Goal: Information Seeking & Learning: Learn about a topic

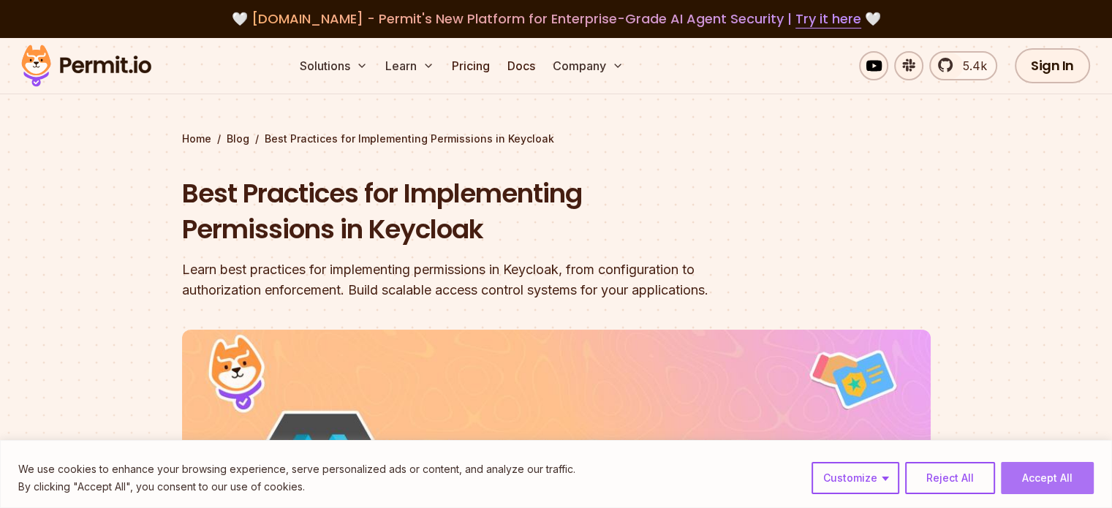
click at [1032, 480] on button "Accept All" at bounding box center [1047, 478] width 93 height 32
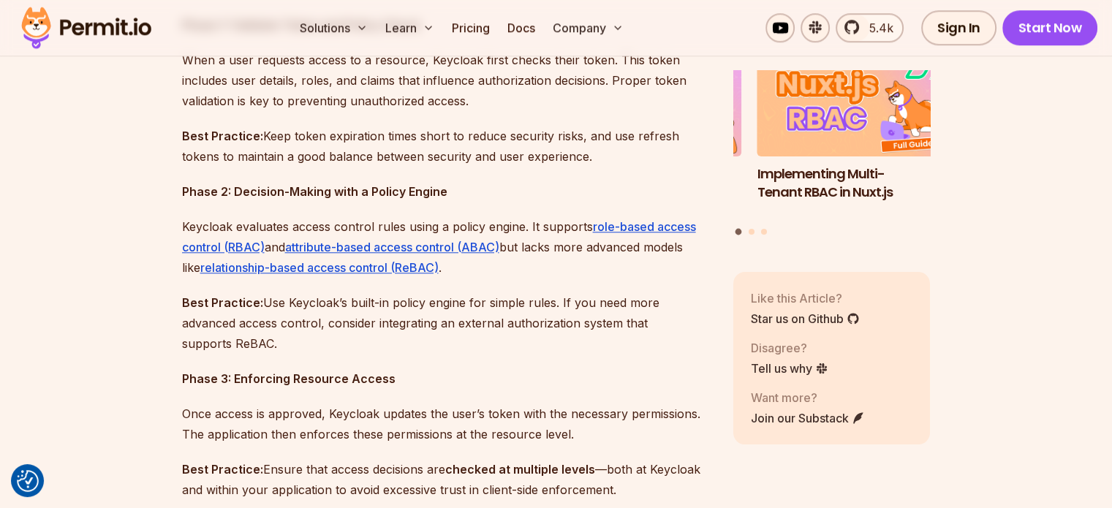
scroll to position [950, 0]
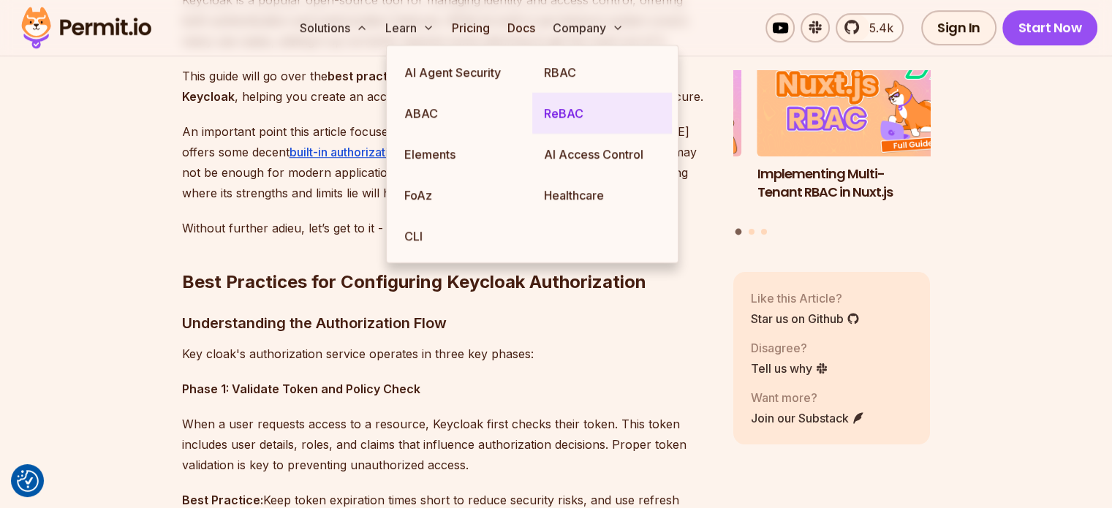
click at [553, 114] on link "ReBAC" at bounding box center [602, 113] width 140 height 41
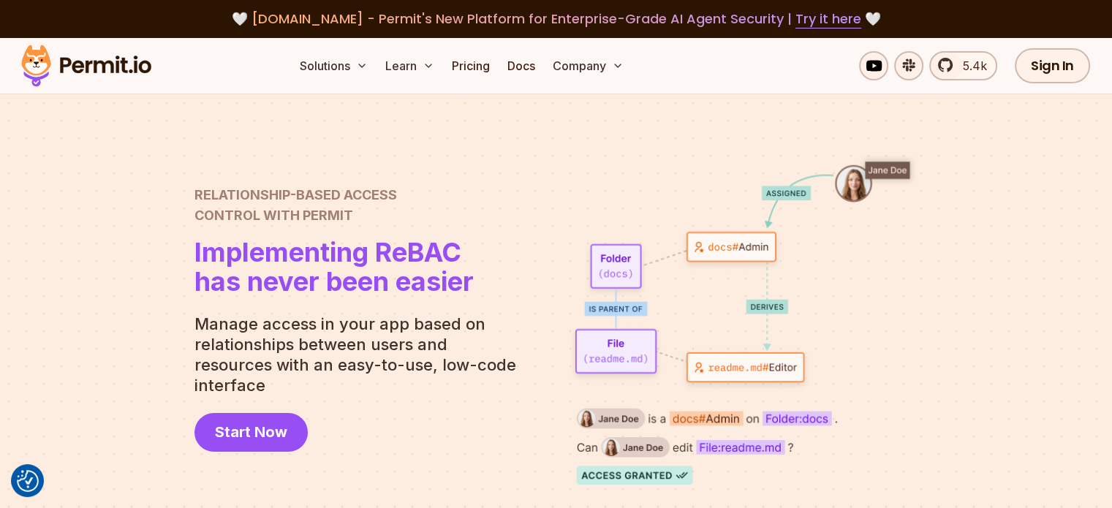
click at [251, 344] on p "Manage access in your app based on relationships between users and resources wi…" at bounding box center [360, 355] width 333 height 82
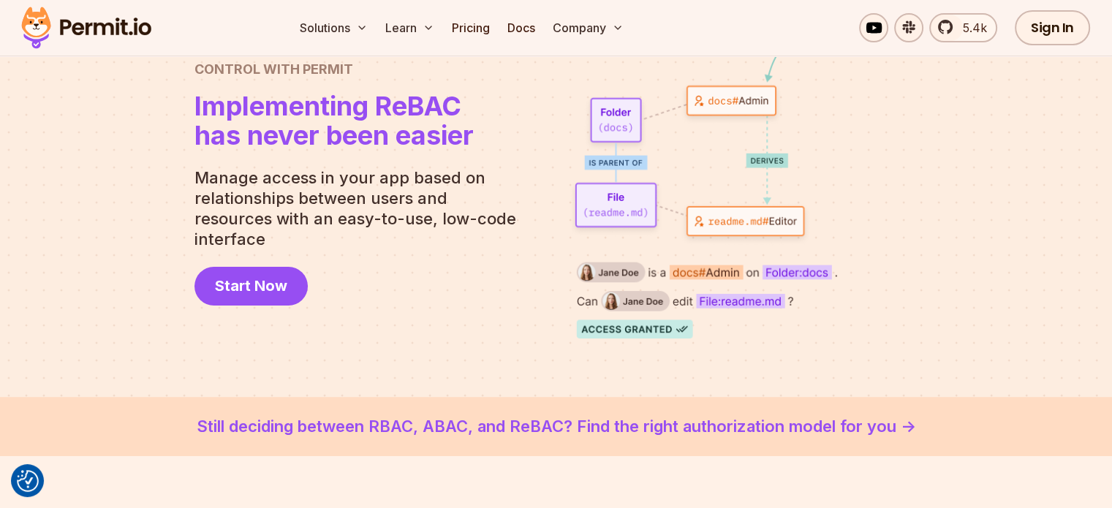
scroll to position [146, 0]
click at [262, 283] on span "Start Now" at bounding box center [251, 286] width 72 height 20
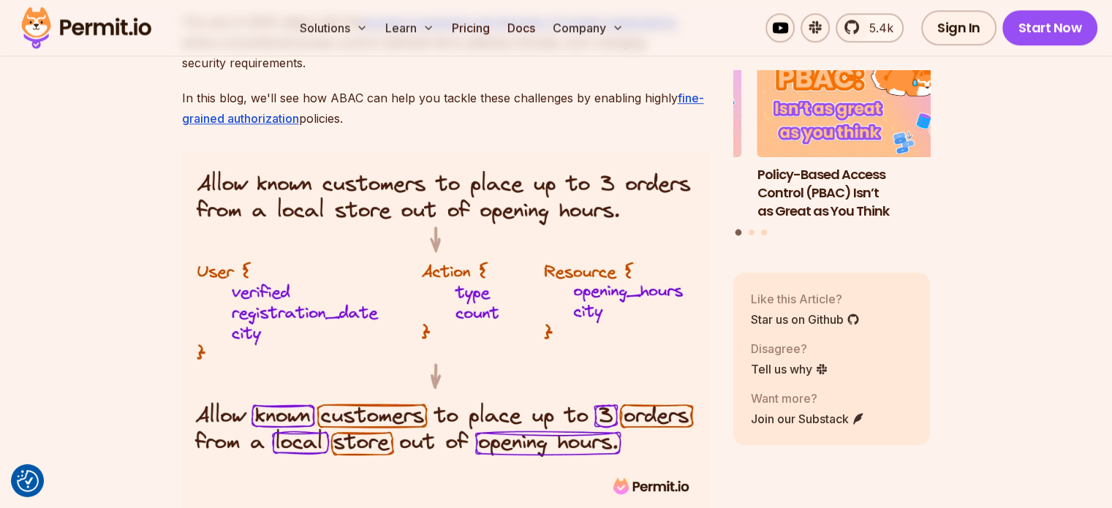
scroll to position [1243, 0]
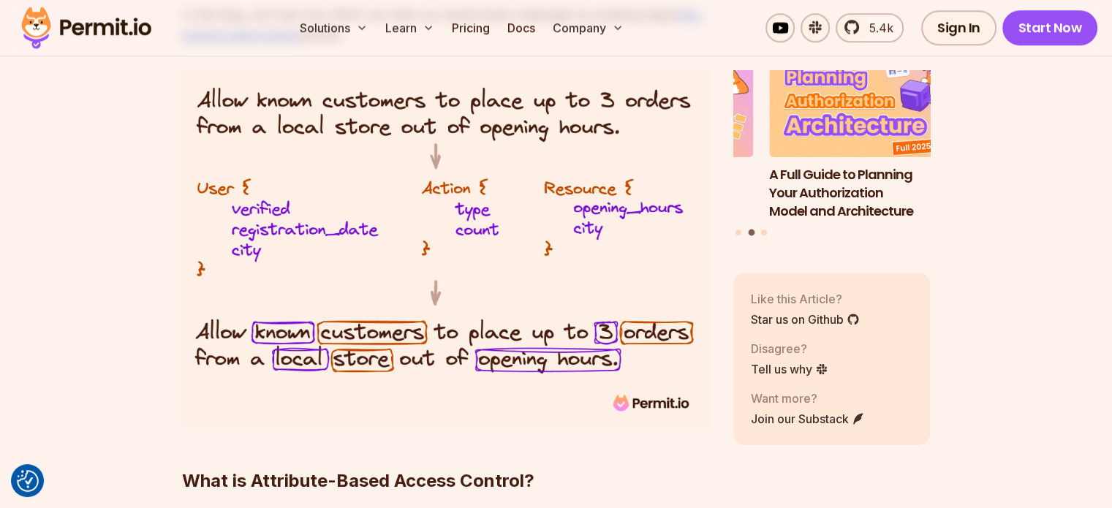
drag, startPoint x: 352, startPoint y: 216, endPoint x: 4, endPoint y: 218, distance: 348.0
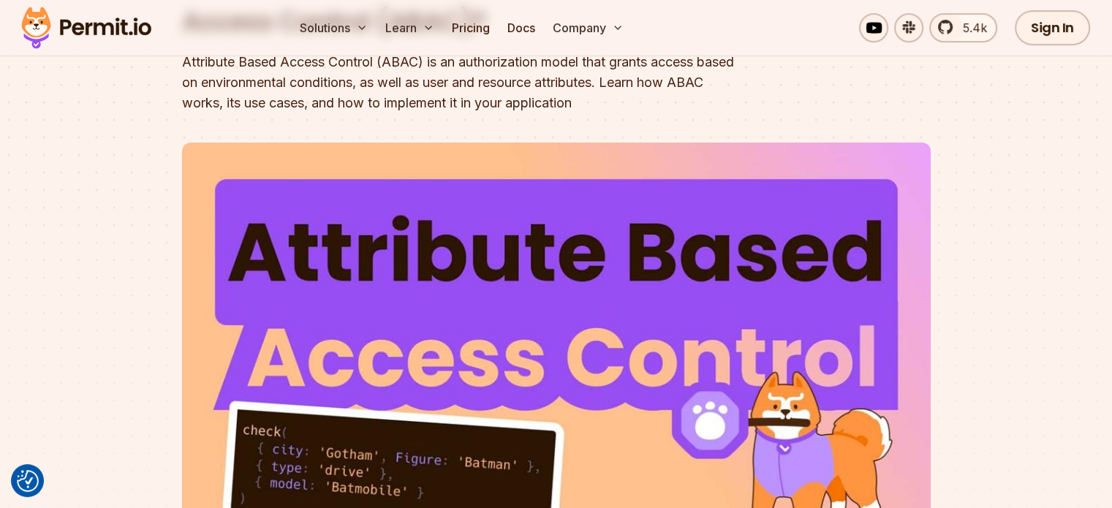
scroll to position [0, 0]
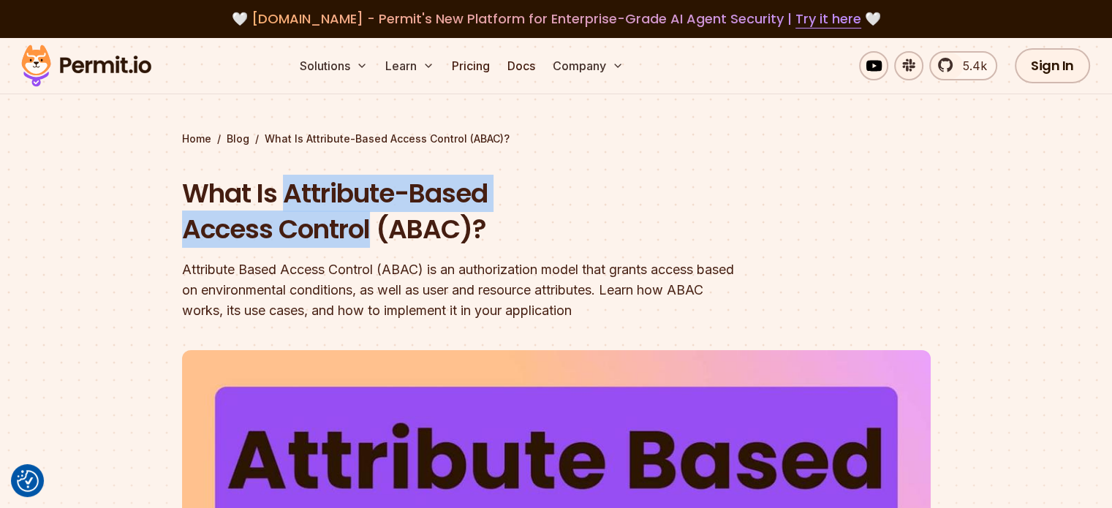
drag, startPoint x: 289, startPoint y: 192, endPoint x: 369, endPoint y: 222, distance: 85.6
click at [369, 222] on h1 "What Is Attribute-Based Access Control (ABAC)?" at bounding box center [462, 211] width 561 height 72
copy h1 "Attribute-Based Access Control"
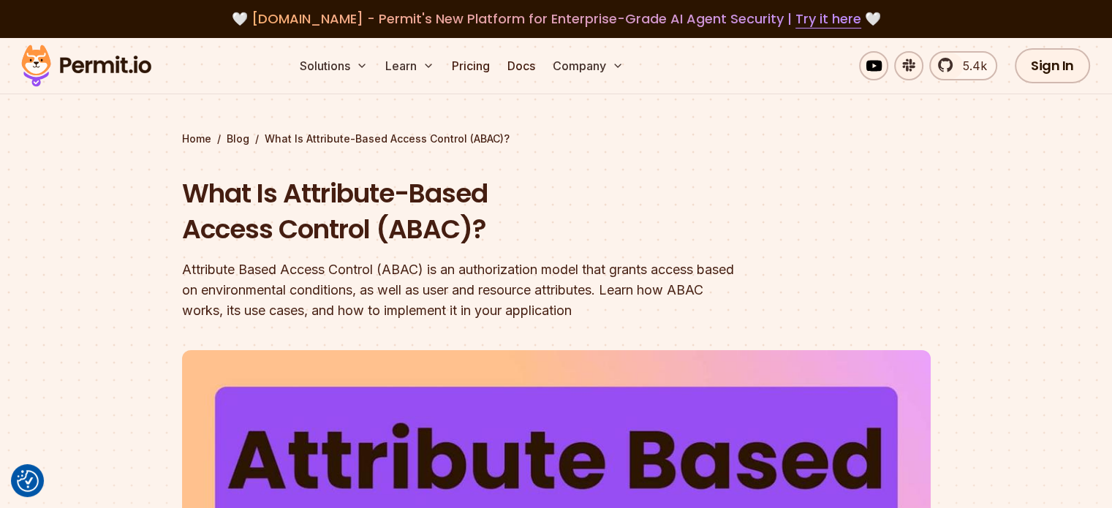
click at [455, 254] on div "What Is Attribute-Based Access Control (ABAC)? Attribute Based Access Control (…" at bounding box center [462, 247] width 561 height 145
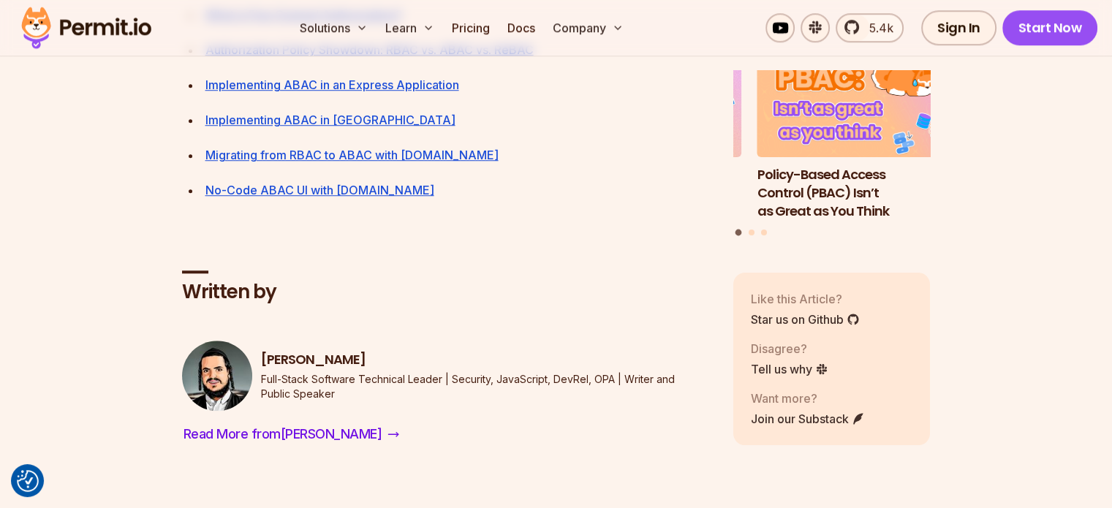
scroll to position [6726, 0]
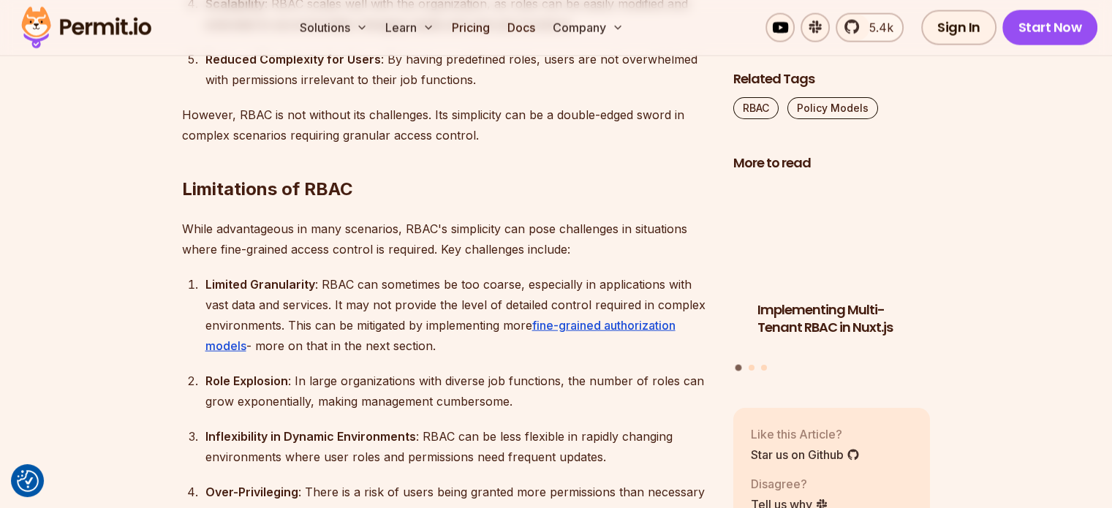
scroll to position [3436, 0]
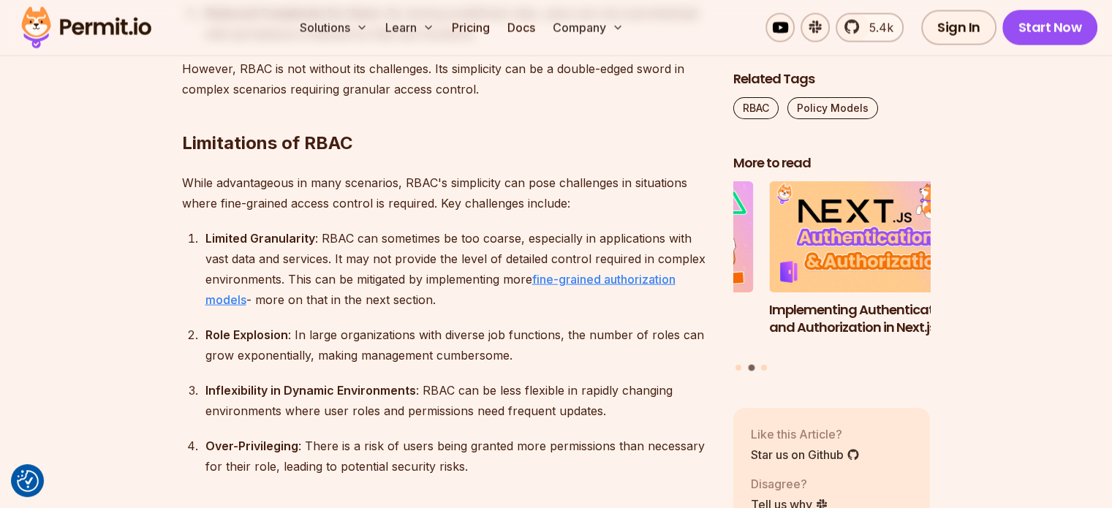
click at [564, 283] on link "fine-grained authorization models" at bounding box center [440, 289] width 470 height 35
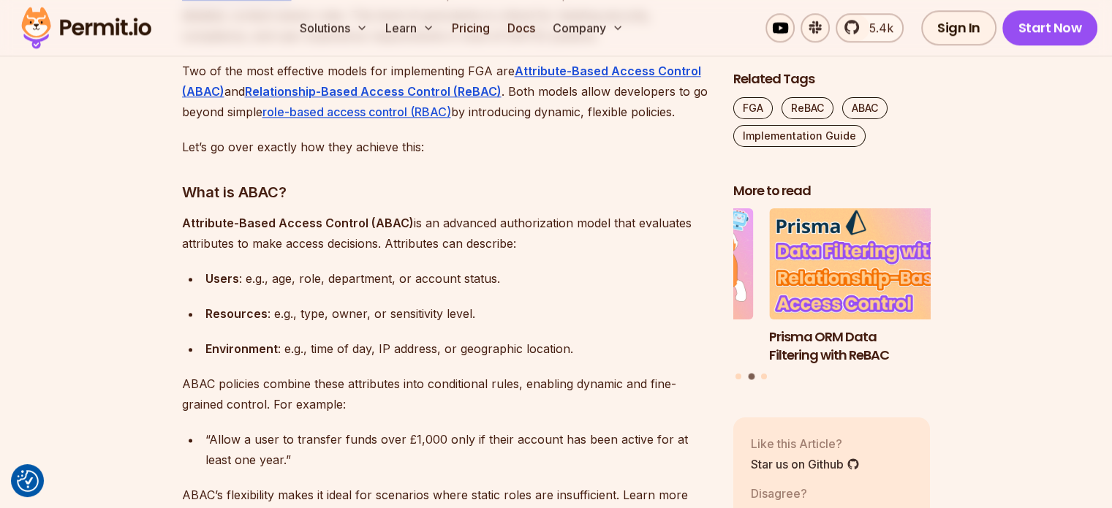
scroll to position [1901, 0]
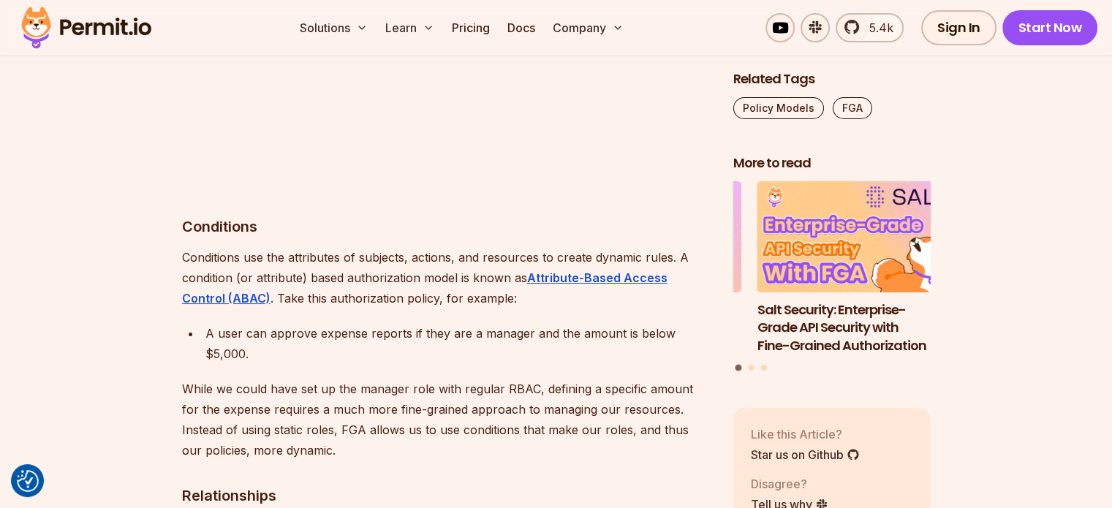
scroll to position [5483, 0]
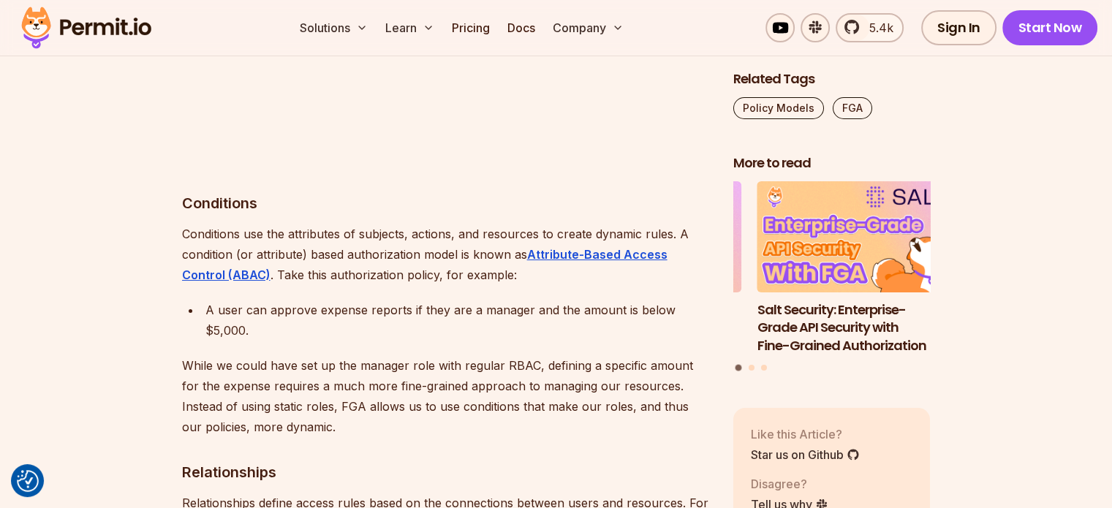
drag, startPoint x: 32, startPoint y: 275, endPoint x: 52, endPoint y: 347, distance: 75.0
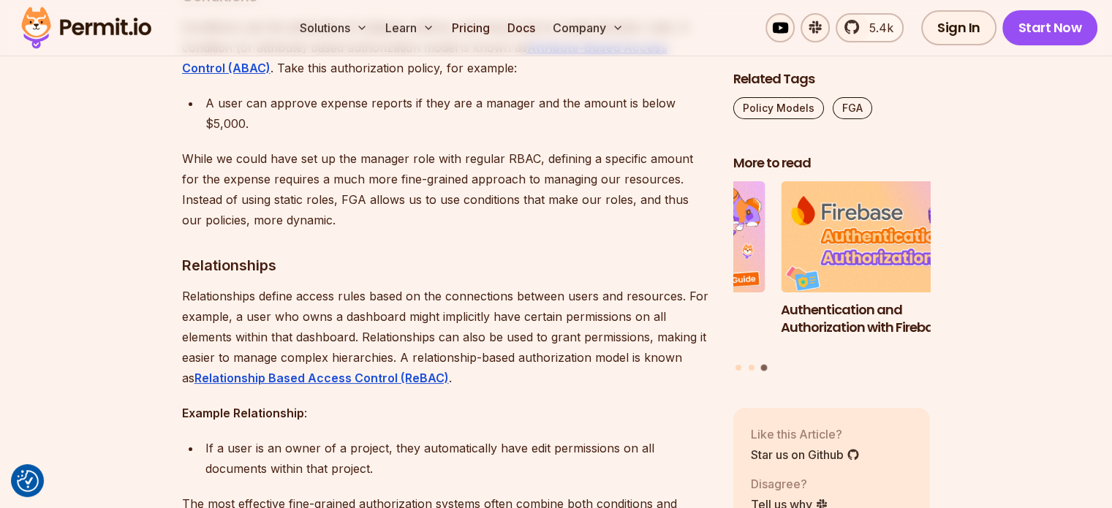
scroll to position [5629, 0]
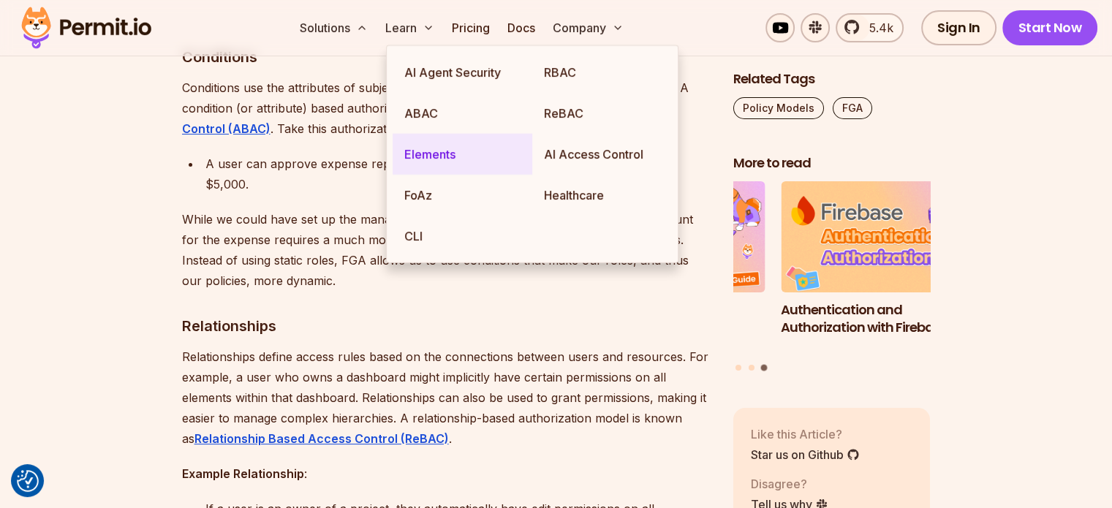
click at [447, 154] on link "Elements" at bounding box center [463, 154] width 140 height 41
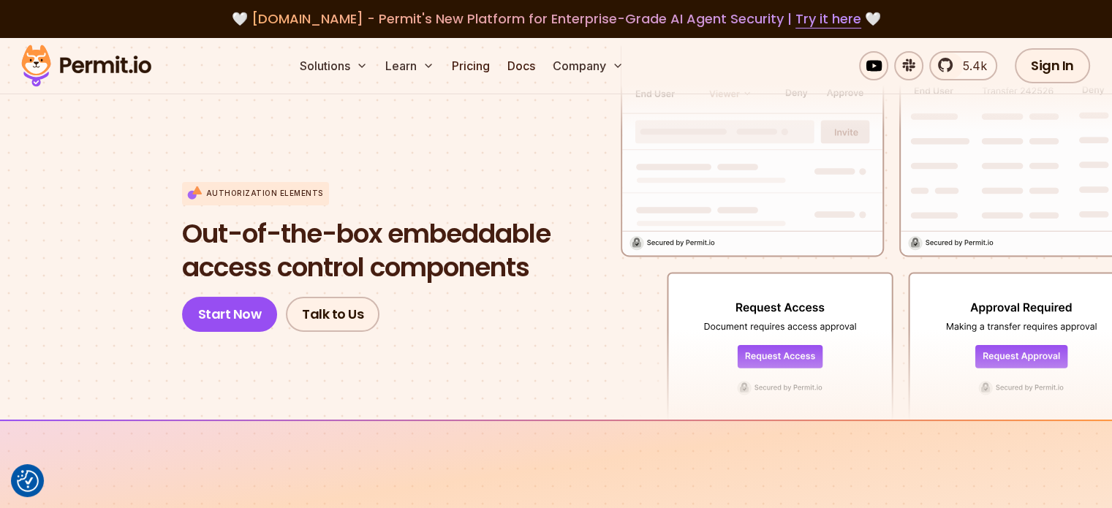
click at [107, 213] on section "Authorization Elements Out-of-the-box embeddable access control components Star…" at bounding box center [556, 230] width 1112 height 382
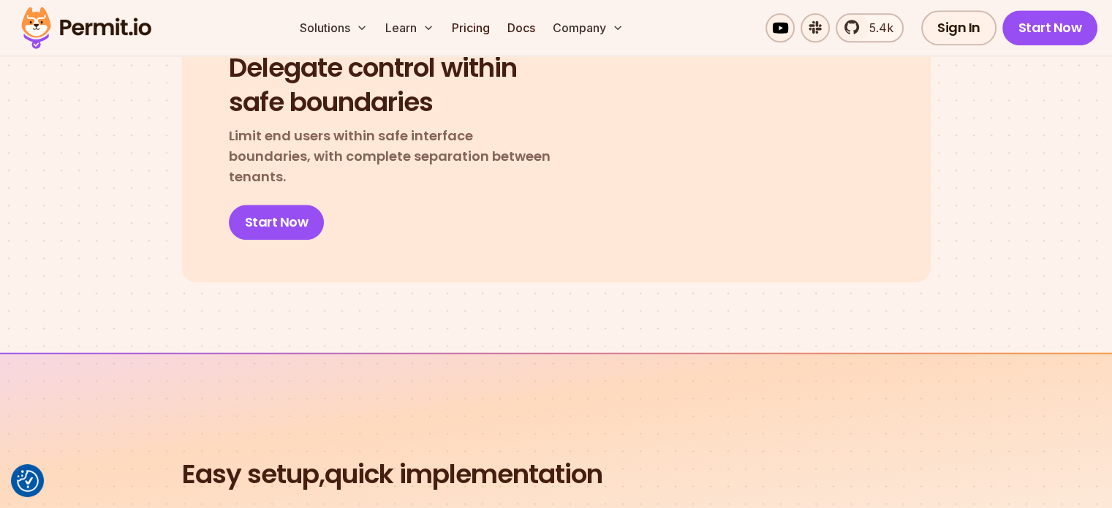
scroll to position [1681, 0]
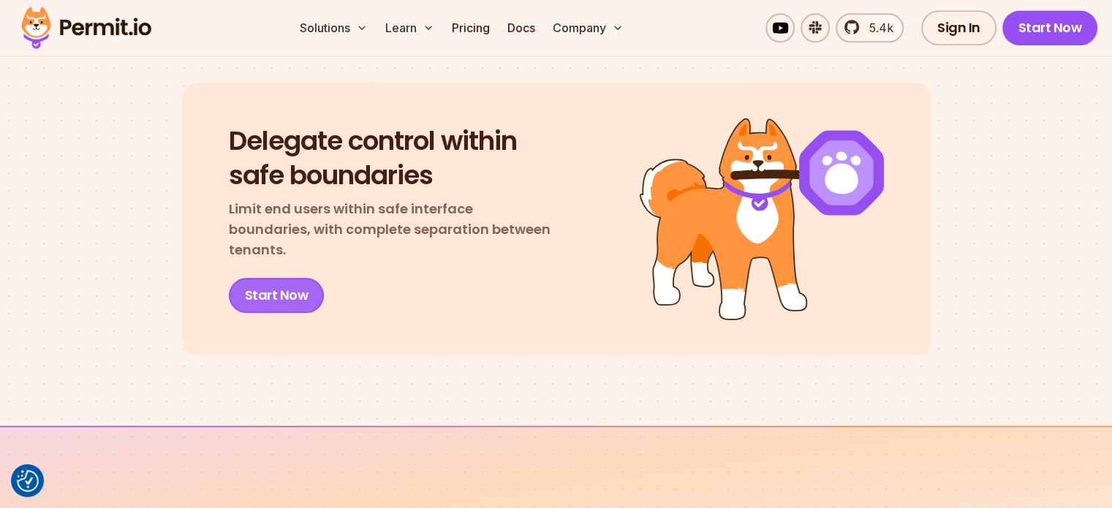
click at [289, 284] on link "Start Now" at bounding box center [277, 295] width 96 height 35
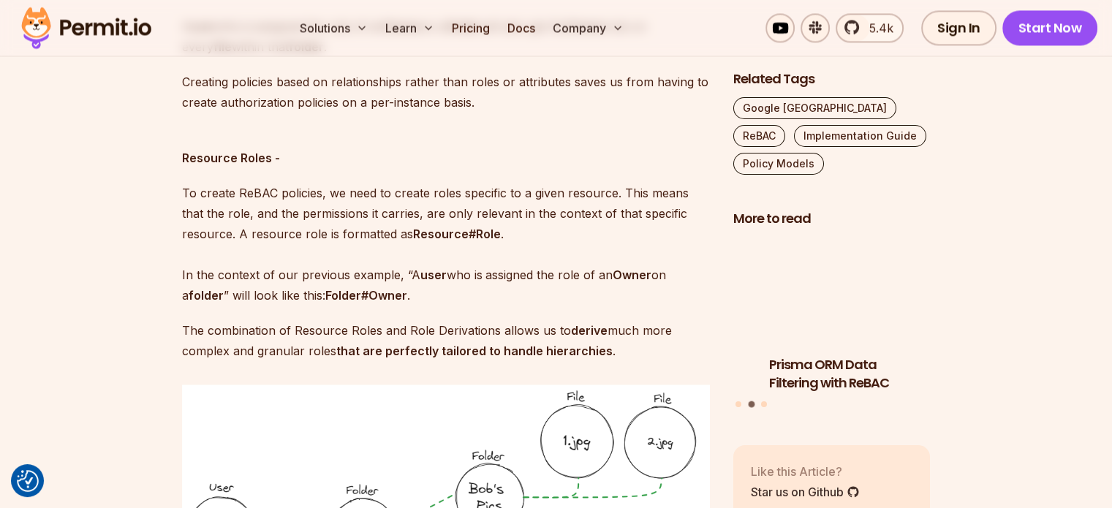
scroll to position [2339, 0]
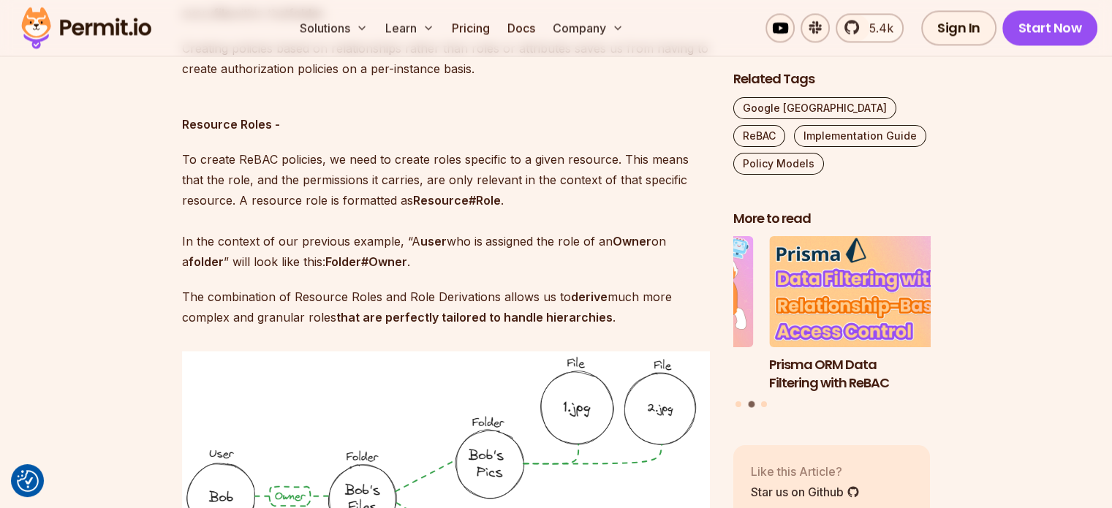
drag, startPoint x: 428, startPoint y: 312, endPoint x: 121, endPoint y: 237, distance: 315.4
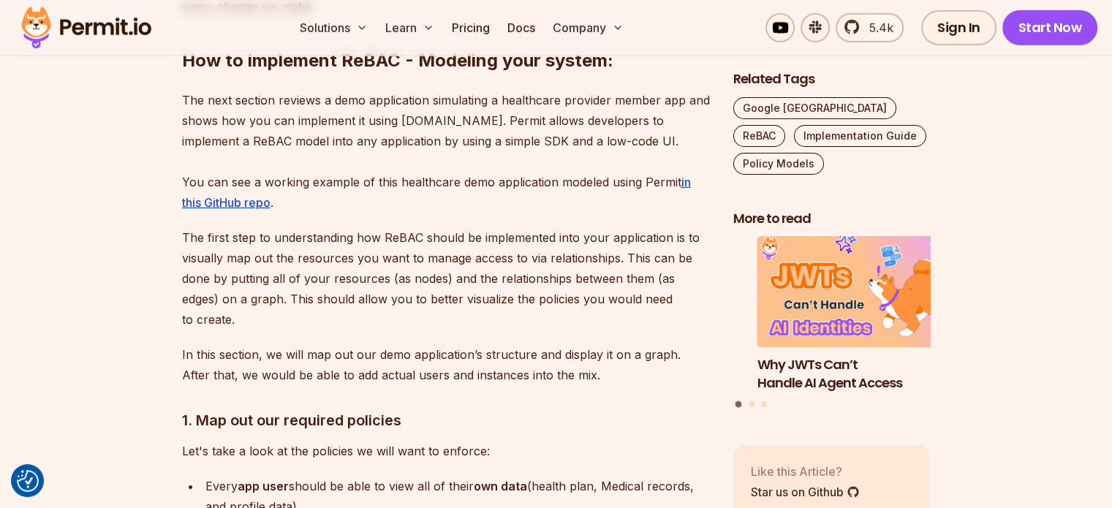
scroll to position [4752, 0]
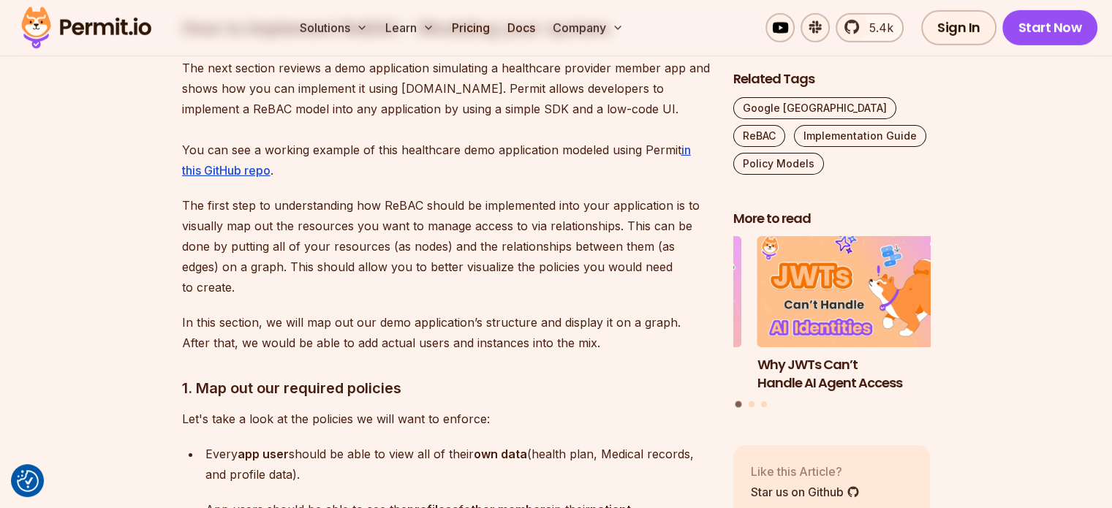
drag, startPoint x: 121, startPoint y: 237, endPoint x: 134, endPoint y: 276, distance: 41.4
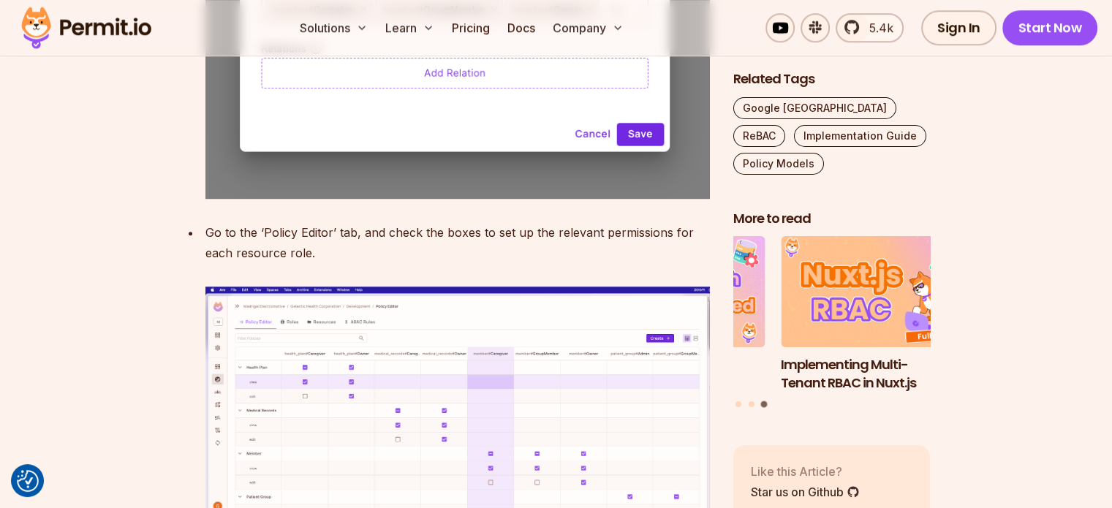
scroll to position [6726, 0]
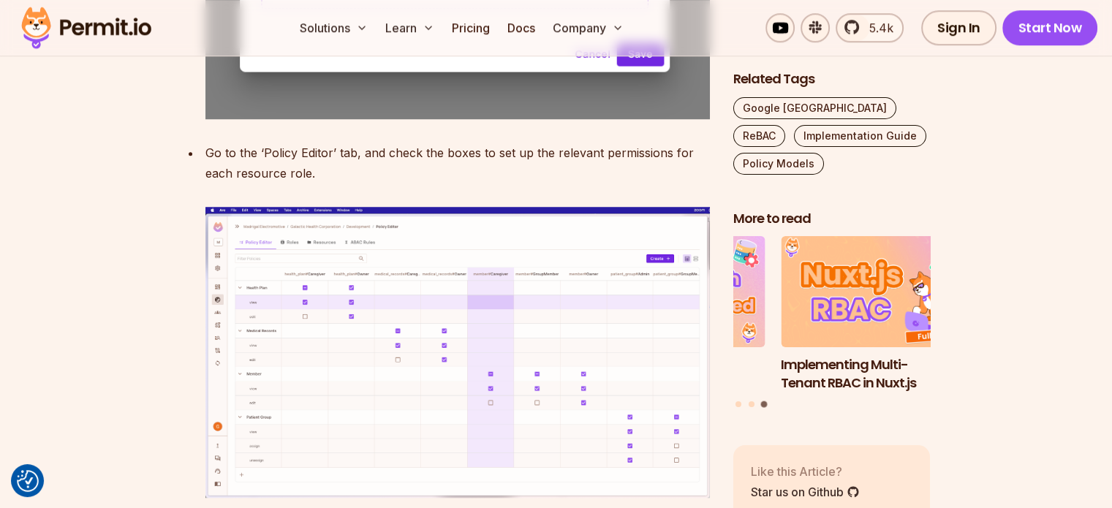
click at [313, 235] on img at bounding box center [457, 352] width 504 height 290
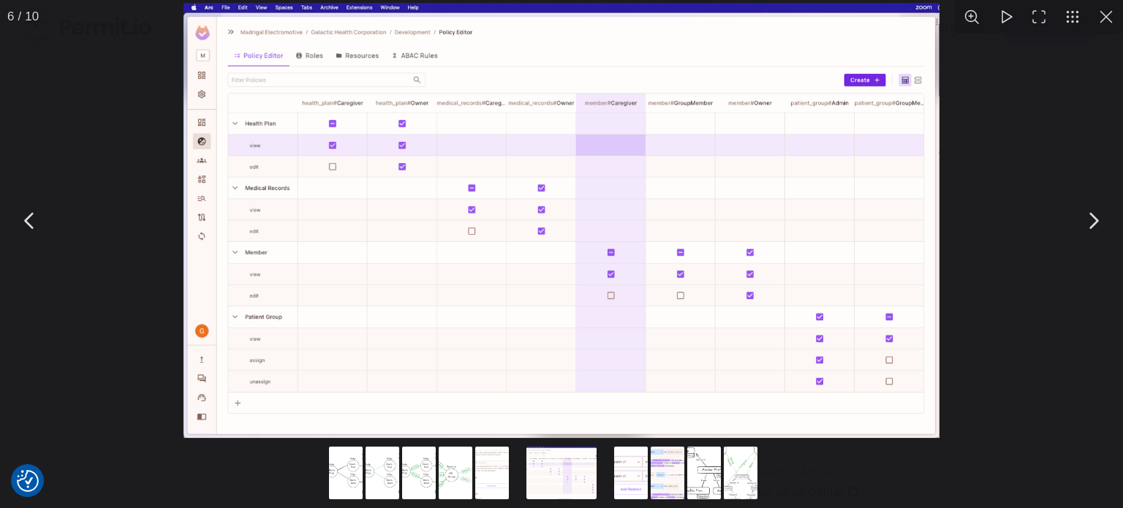
click at [48, 264] on div "You can close this modal content with the ESC key" at bounding box center [561, 220] width 1123 height 441
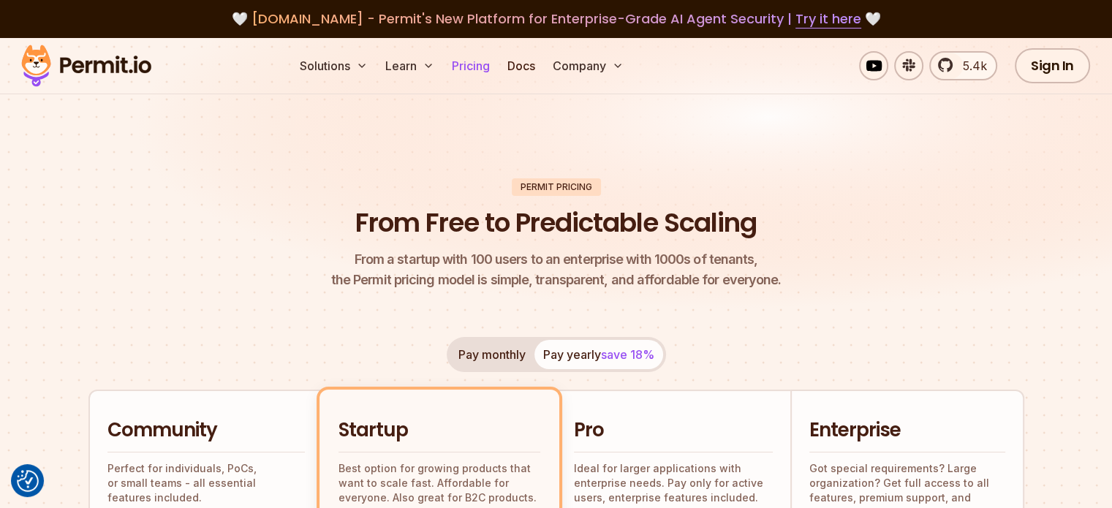
click at [496, 69] on link "Pricing" at bounding box center [471, 65] width 50 height 29
click at [496, 67] on link "Pricing" at bounding box center [471, 65] width 50 height 29
click at [561, 145] on img at bounding box center [556, 186] width 1112 height 296
click at [496, 67] on link "Pricing" at bounding box center [471, 65] width 50 height 29
click at [496, 62] on link "Pricing" at bounding box center [471, 65] width 50 height 29
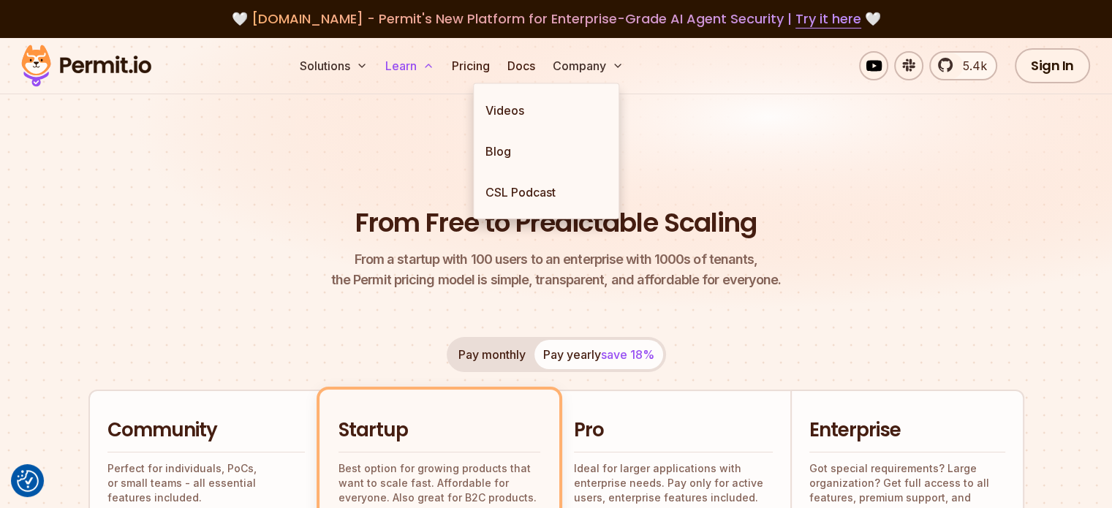
click at [440, 68] on button "Learn" at bounding box center [409, 65] width 61 height 29
click at [507, 125] on link "Videos" at bounding box center [546, 110] width 145 height 41
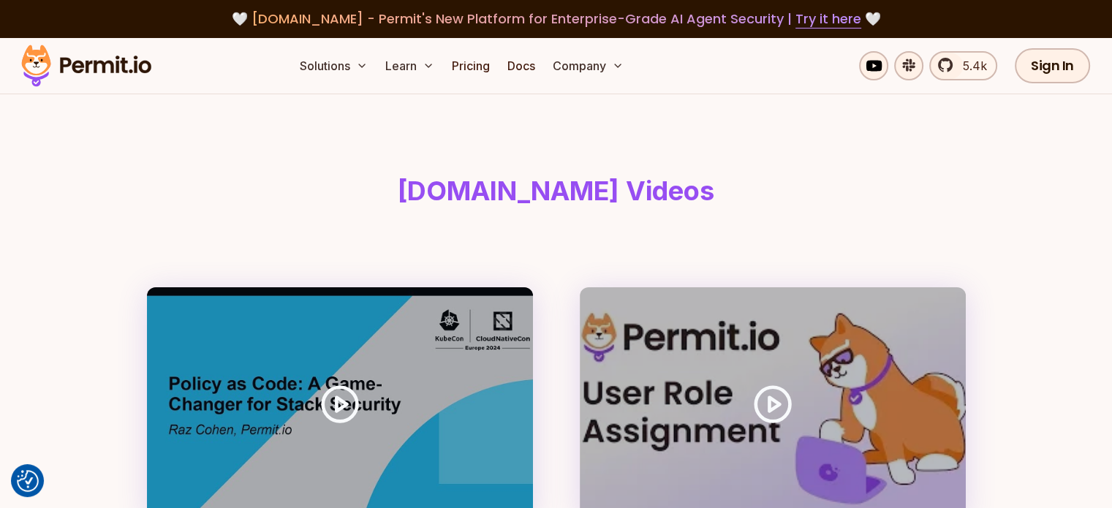
click at [347, 184] on h1 "Permit.io Videos" at bounding box center [556, 190] width 813 height 29
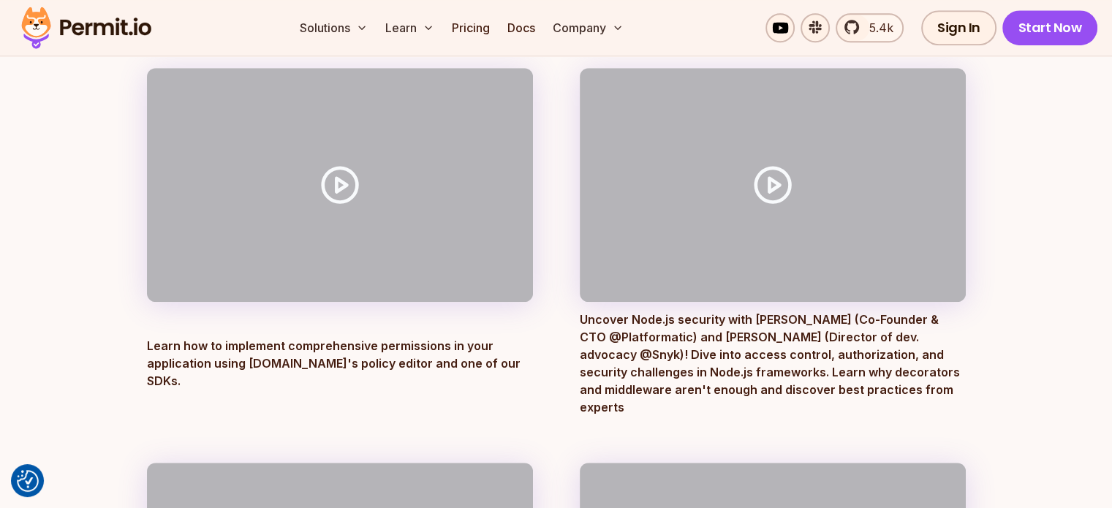
scroll to position [950, 0]
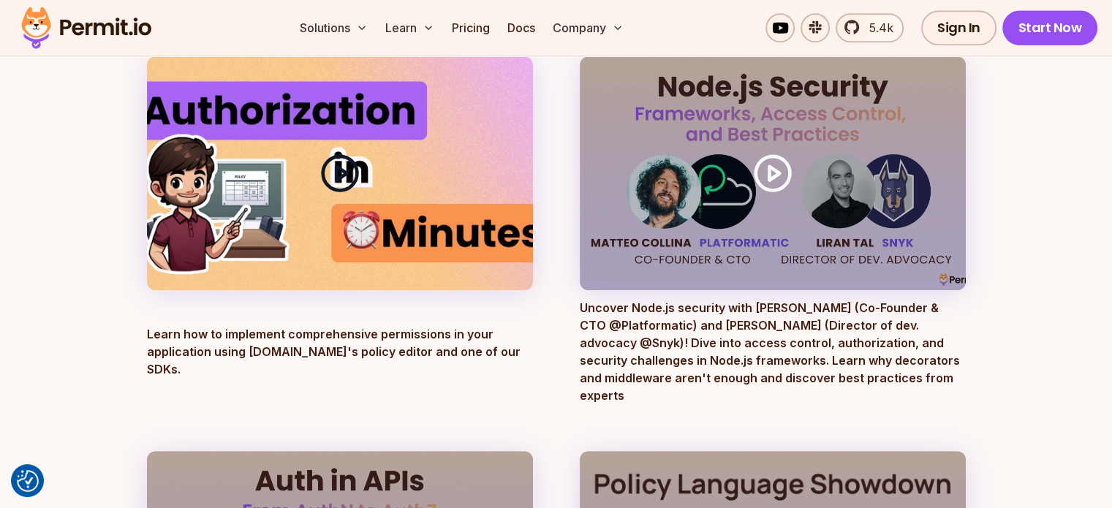
click at [336, 175] on polygon at bounding box center [341, 173] width 10 height 14
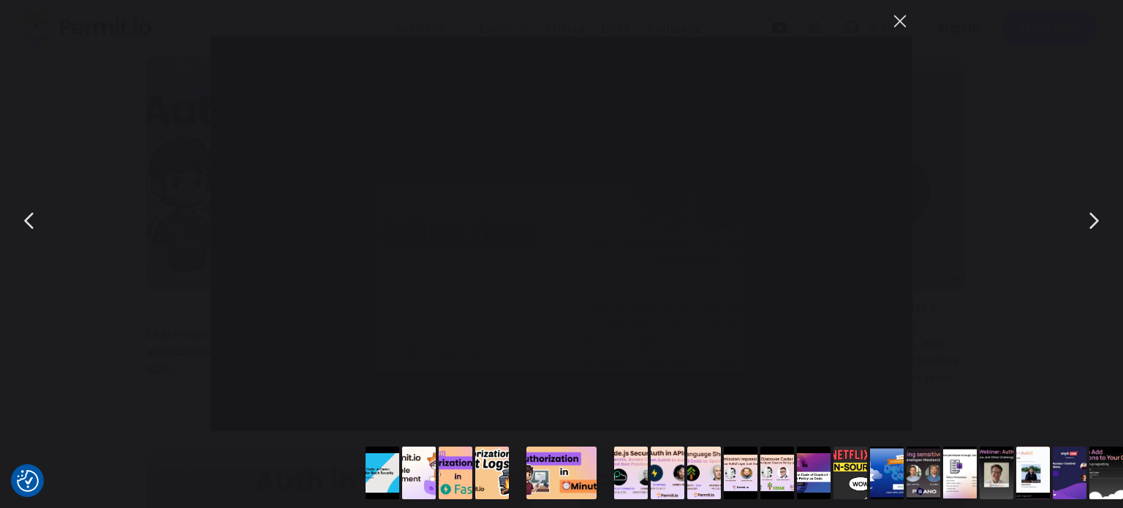
click at [901, 25] on button "You can close this modal content with the ESC key" at bounding box center [899, 21] width 25 height 25
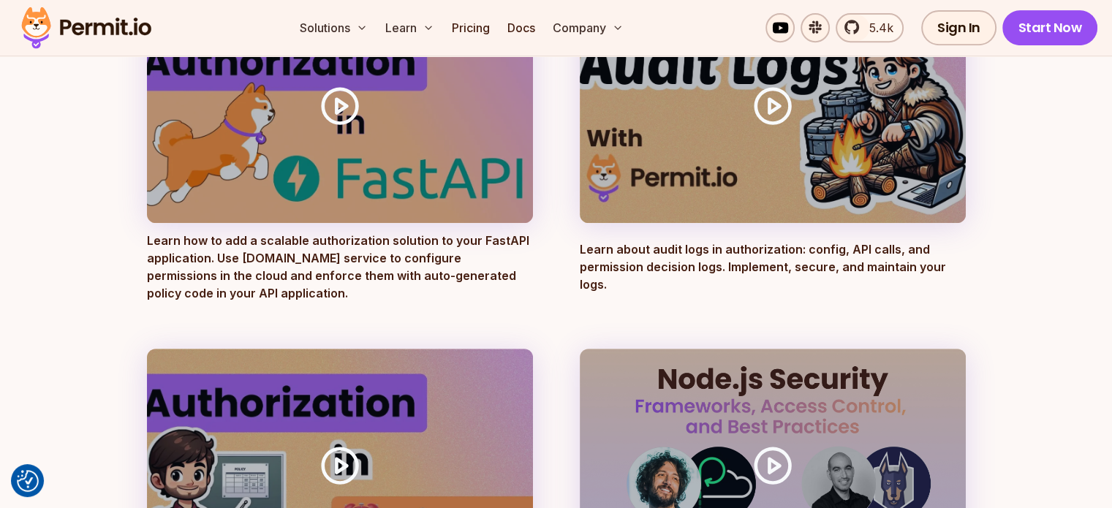
scroll to position [877, 0]
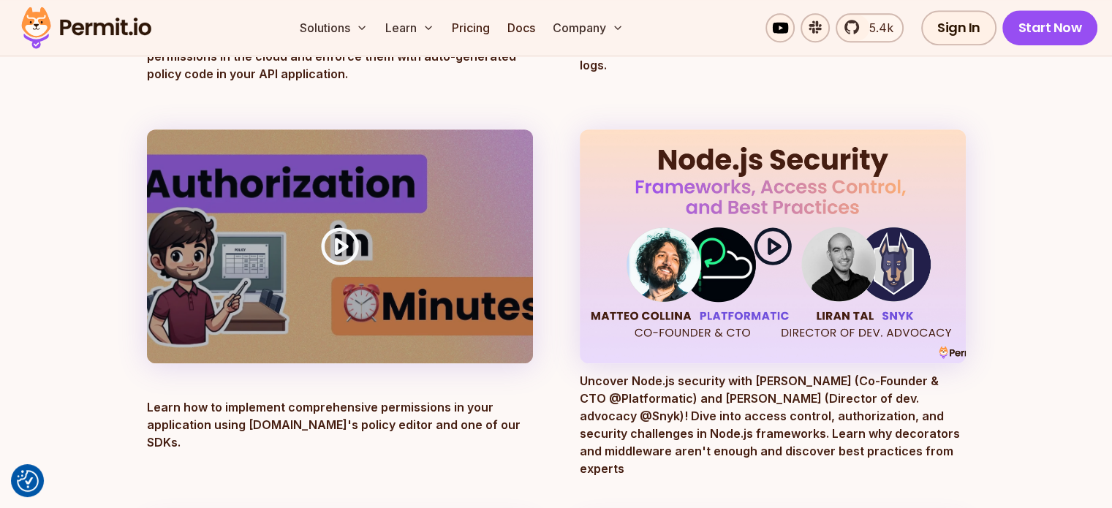
click at [779, 248] on icon at bounding box center [772, 246] width 41 height 41
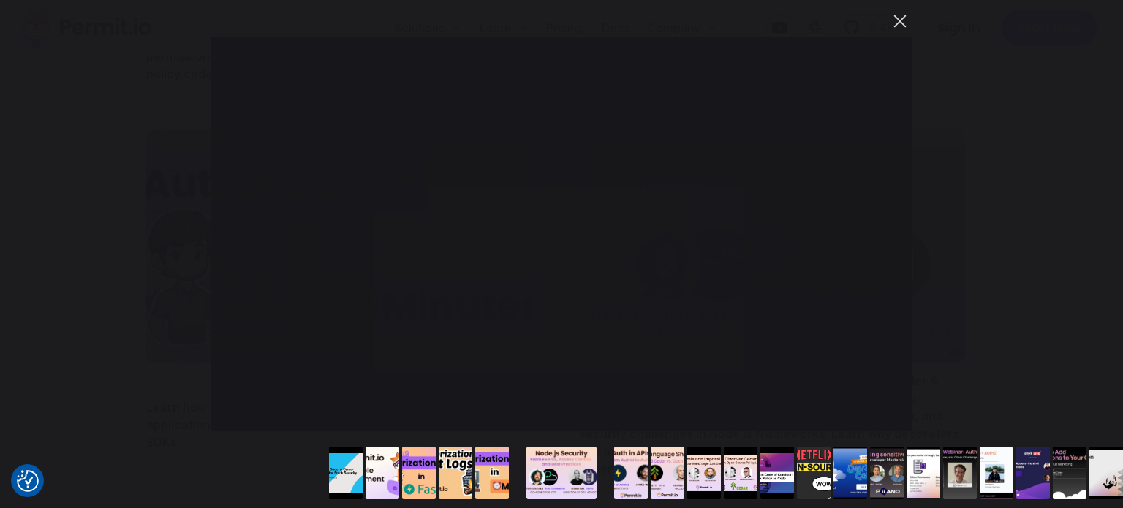
click at [897, 20] on button "You can close this modal content with the ESC key" at bounding box center [899, 21] width 25 height 25
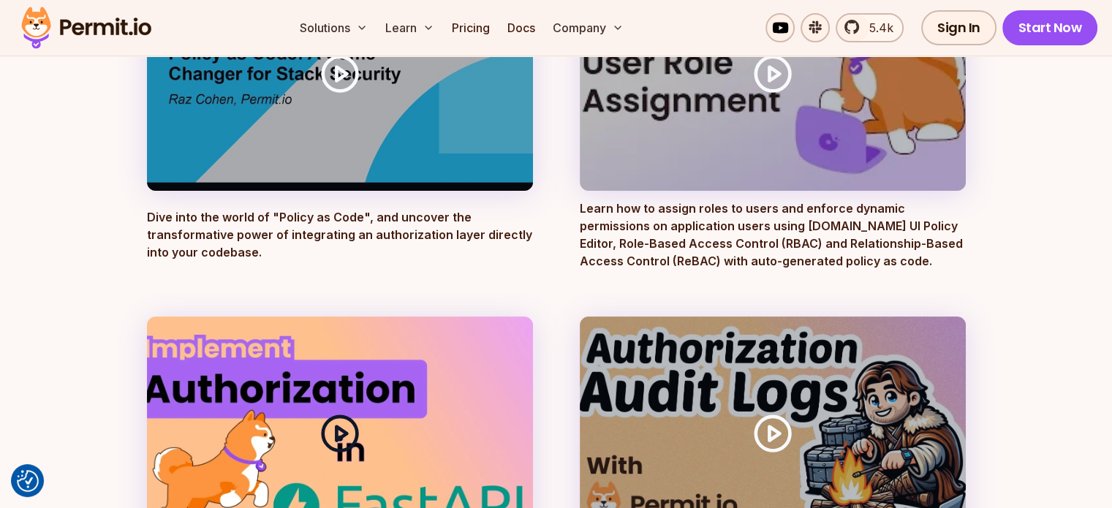
scroll to position [219, 0]
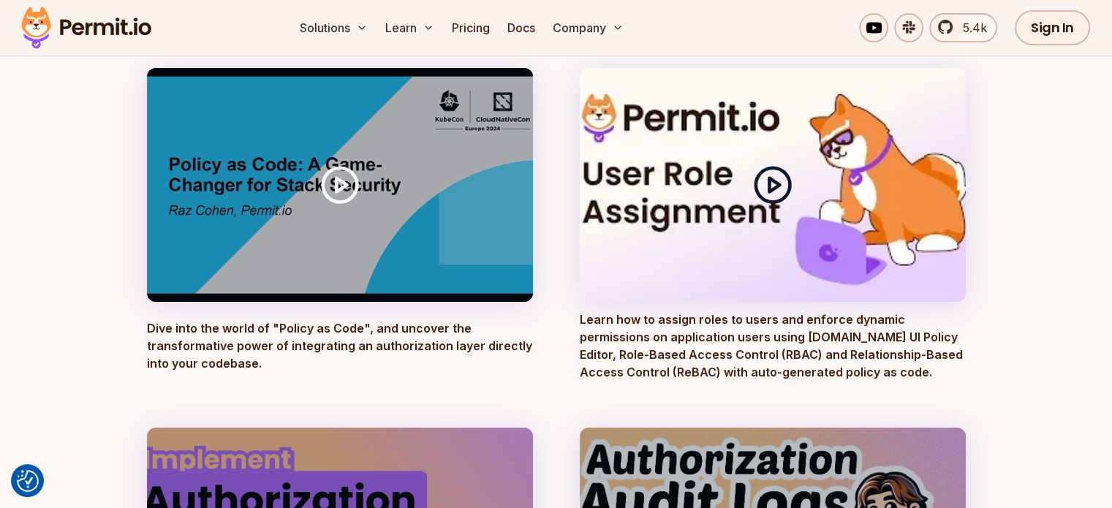
click at [756, 180] on circle at bounding box center [772, 184] width 34 height 34
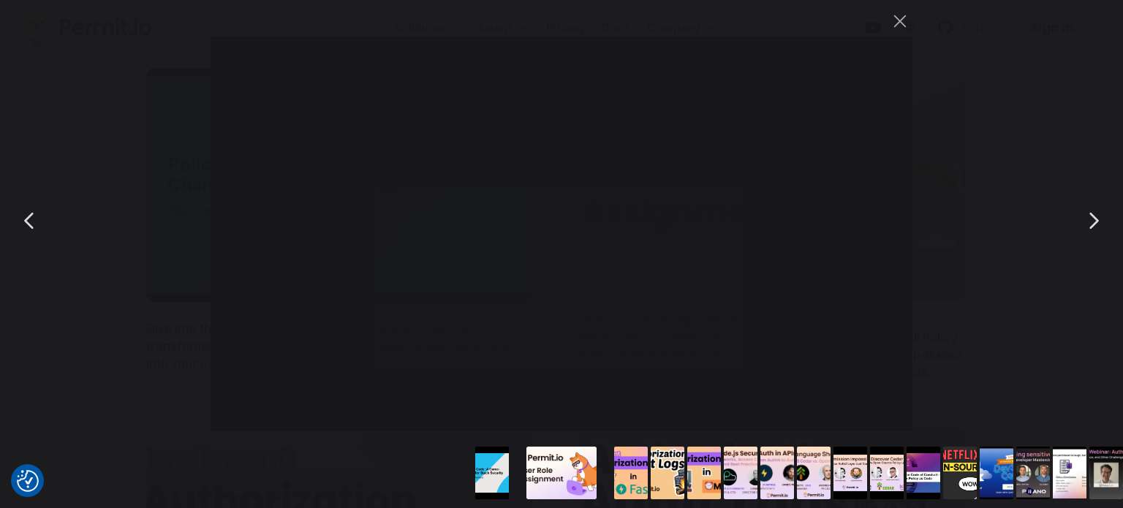
click at [119, 392] on div "You can close this modal content with the ESC key" at bounding box center [561, 220] width 1123 height 441
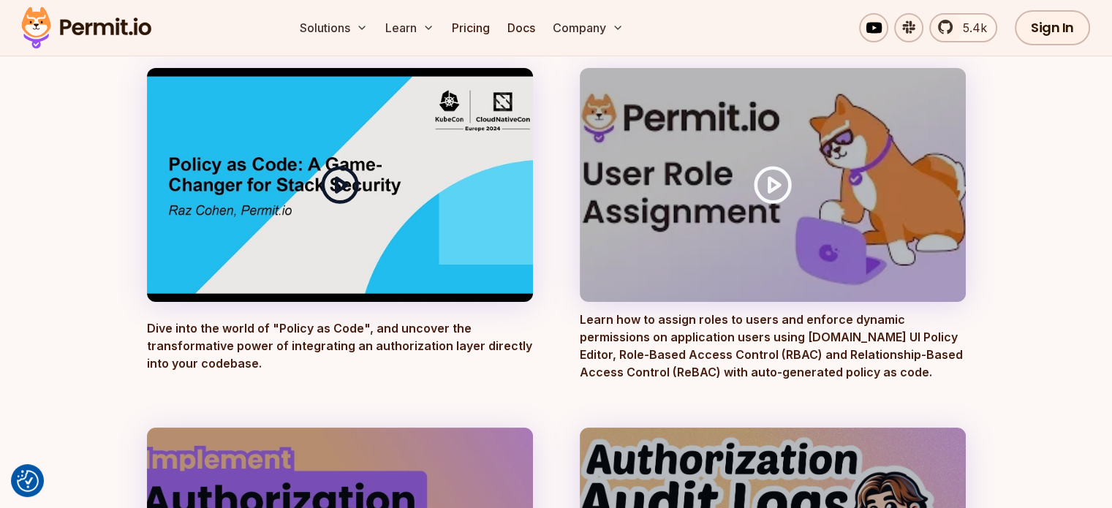
click at [333, 175] on icon at bounding box center [339, 184] width 41 height 41
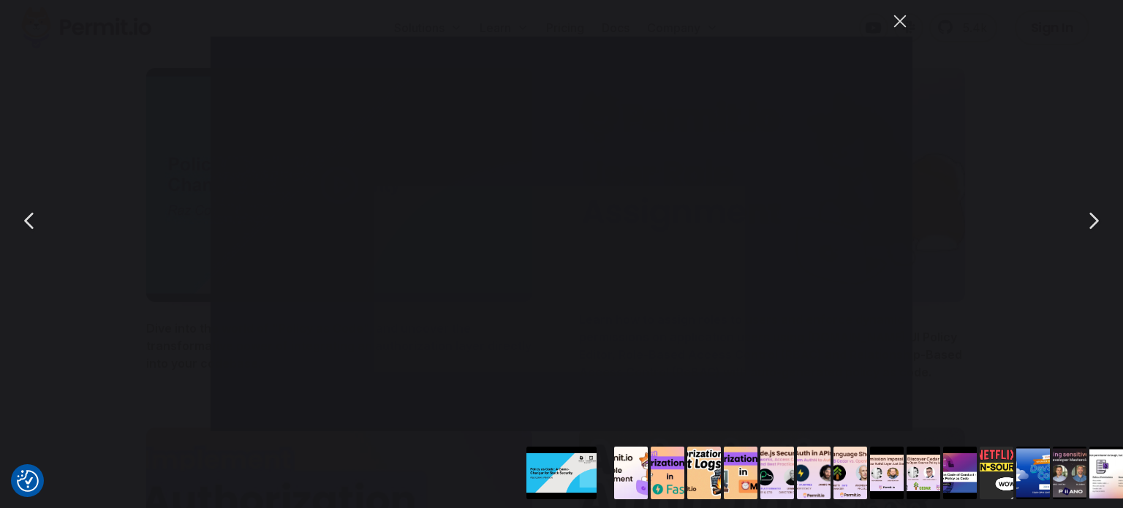
click at [896, 17] on button "You can close this modal content with the ESC key" at bounding box center [899, 21] width 25 height 25
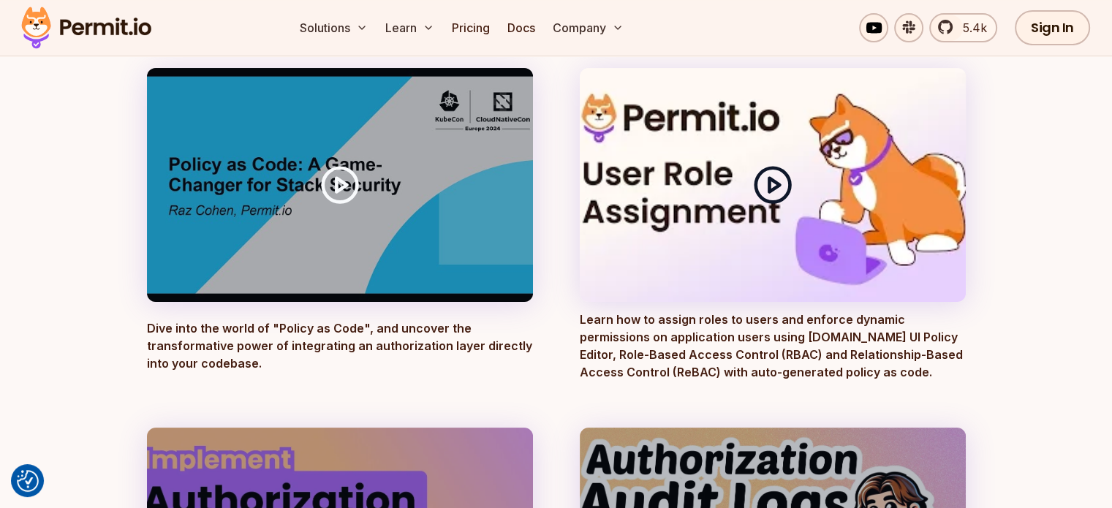
click at [784, 194] on circle at bounding box center [772, 184] width 34 height 34
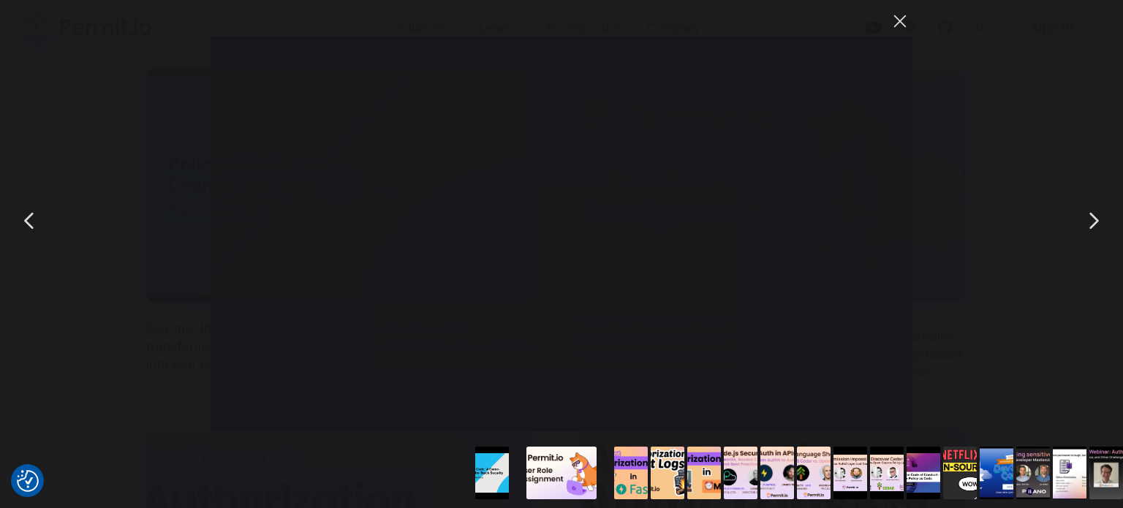
click at [901, 26] on button "You can close this modal content with the ESC key" at bounding box center [899, 21] width 25 height 25
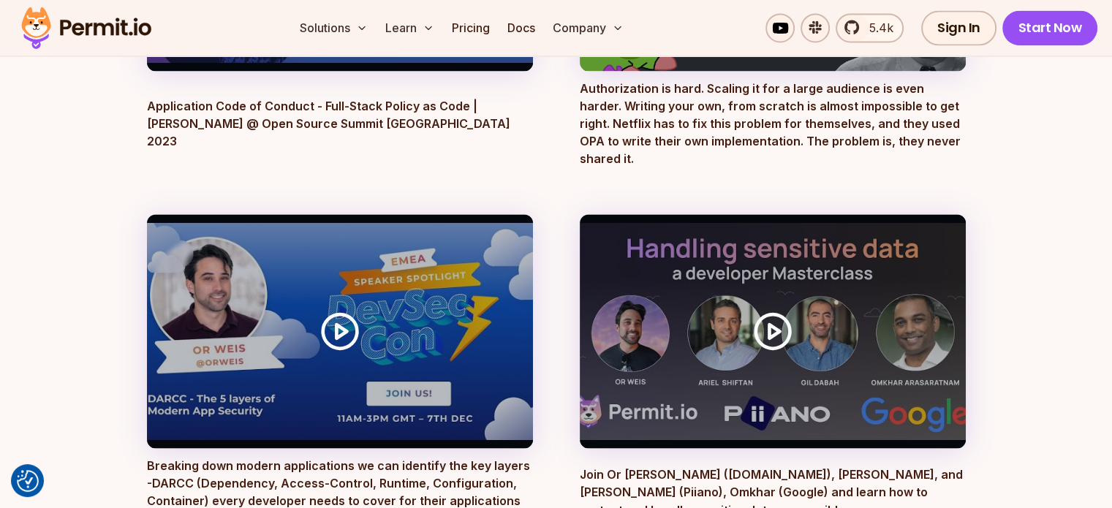
scroll to position [2412, 0]
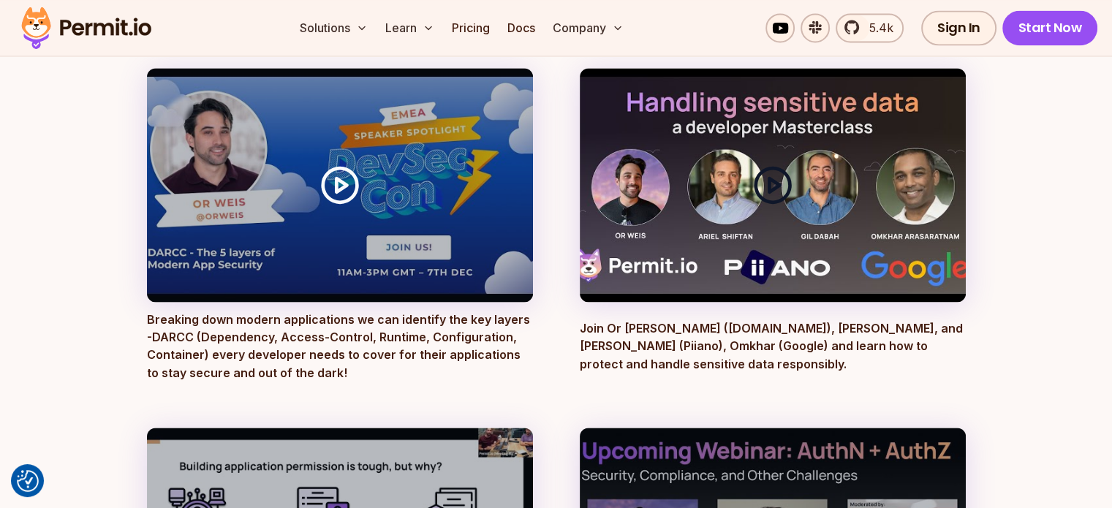
click at [782, 164] on icon at bounding box center [772, 184] width 41 height 41
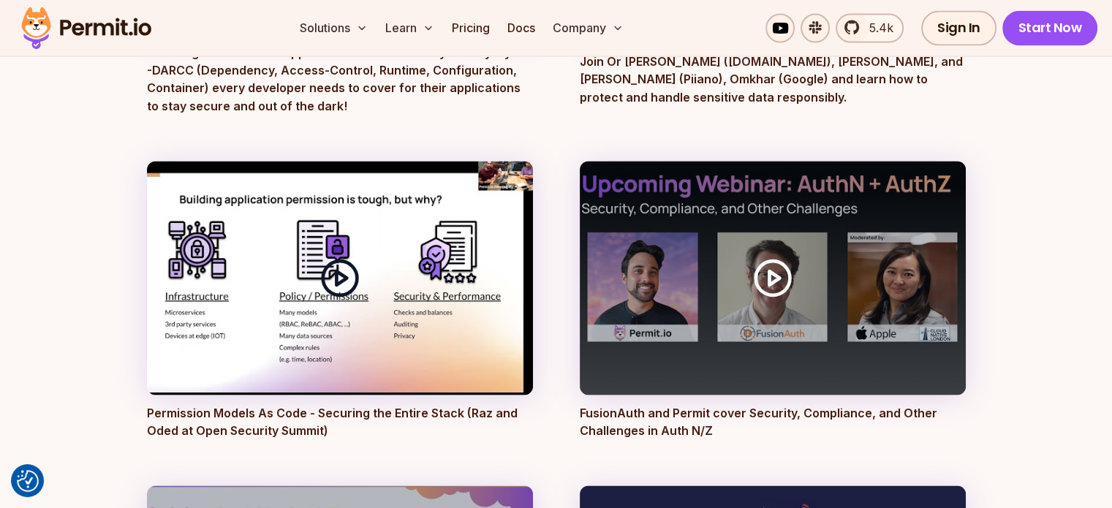
scroll to position [2705, 0]
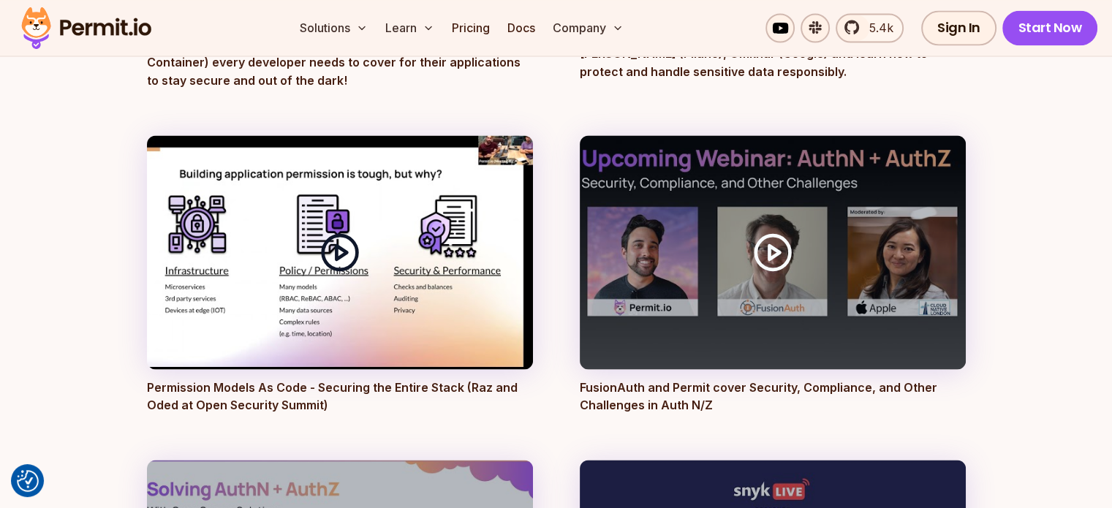
click at [480, 224] on div at bounding box center [340, 252] width 386 height 234
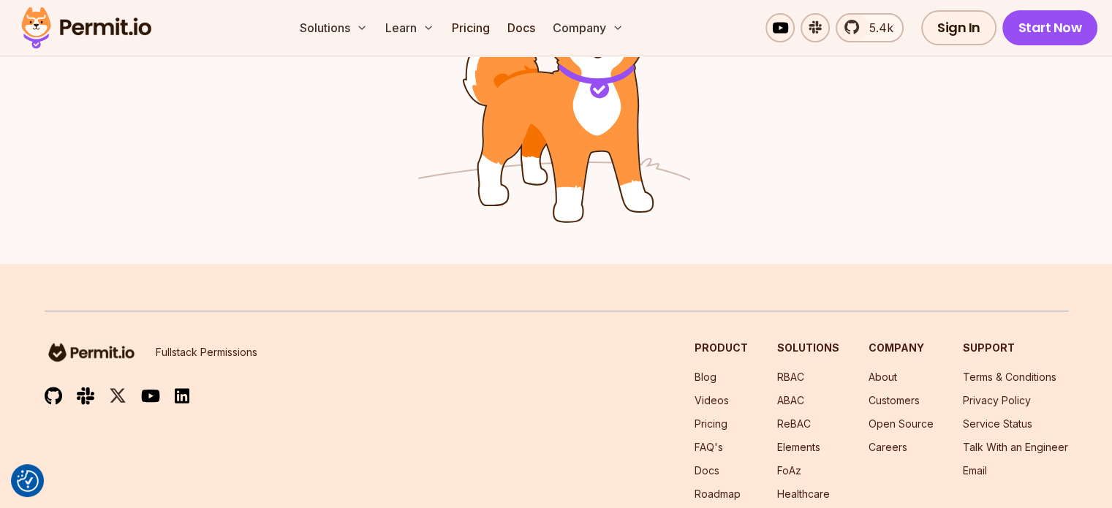
scroll to position [6232, 0]
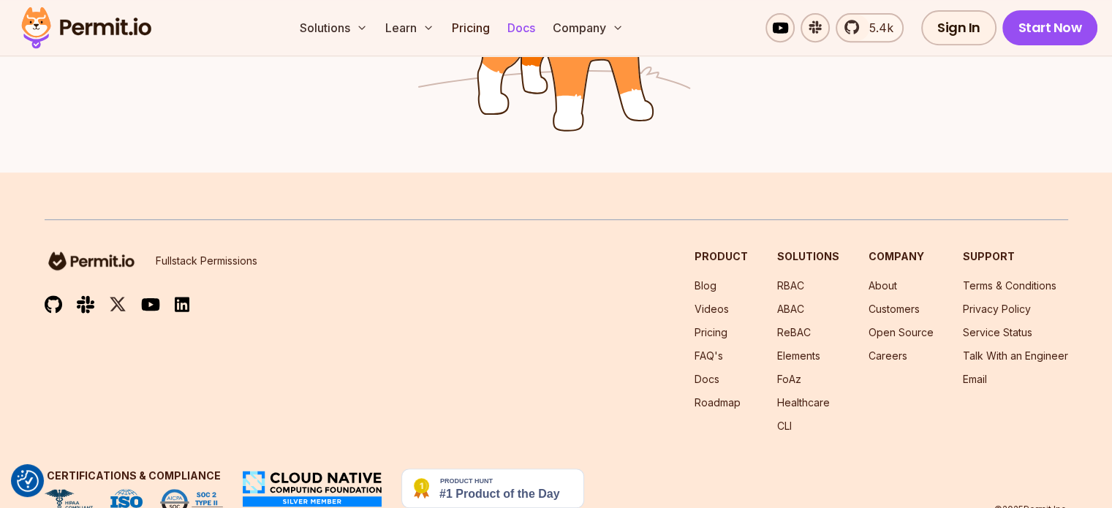
click at [541, 27] on link "Docs" at bounding box center [521, 27] width 39 height 29
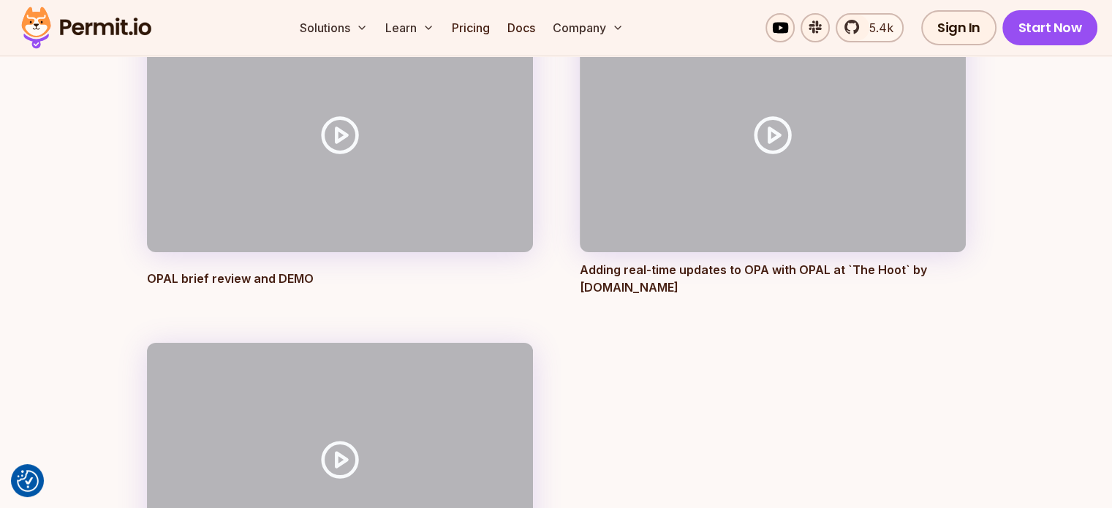
scroll to position [5209, 0]
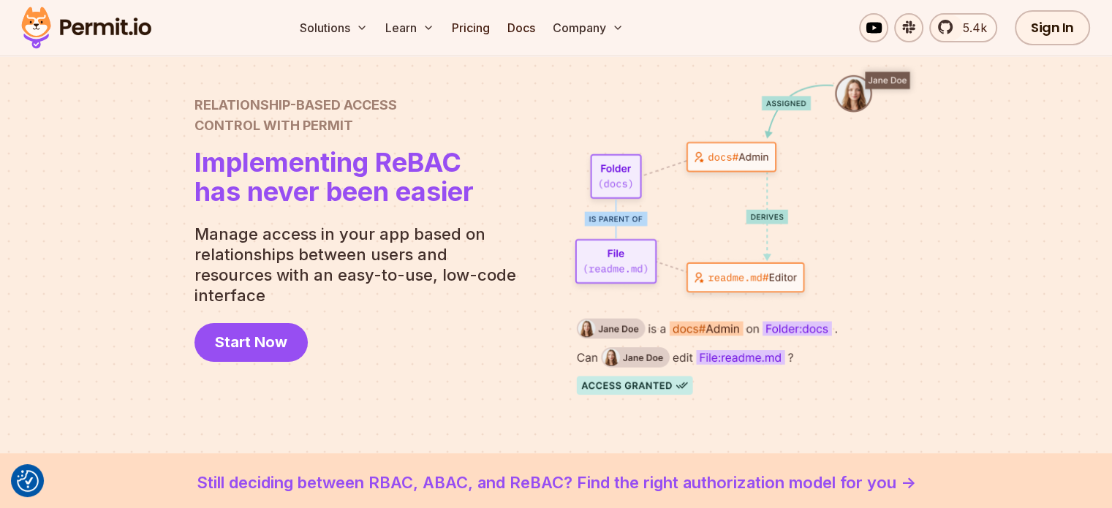
scroll to position [145, 0]
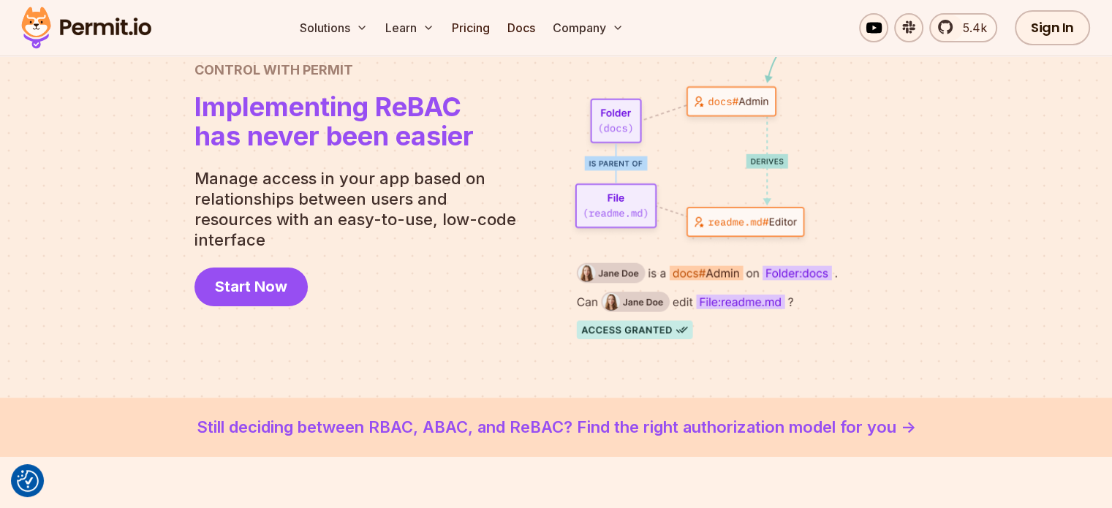
scroll to position [90, 0]
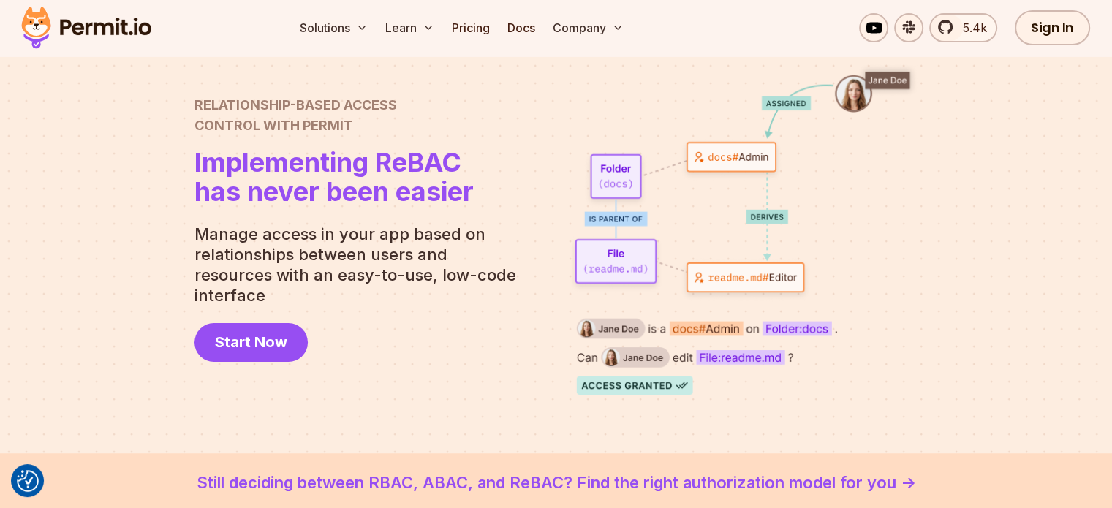
scroll to position [145, 0]
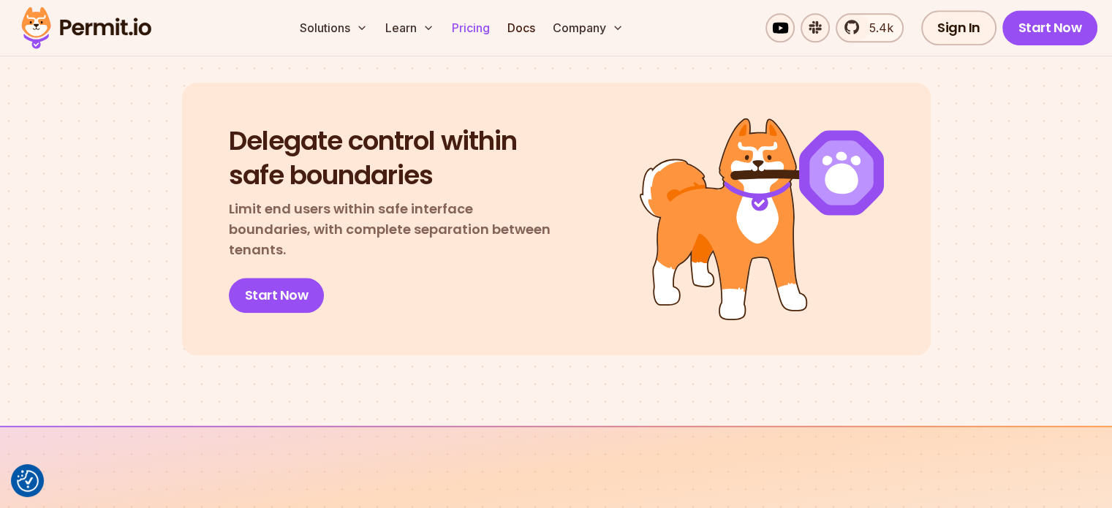
click at [496, 24] on link "Pricing" at bounding box center [471, 27] width 50 height 29
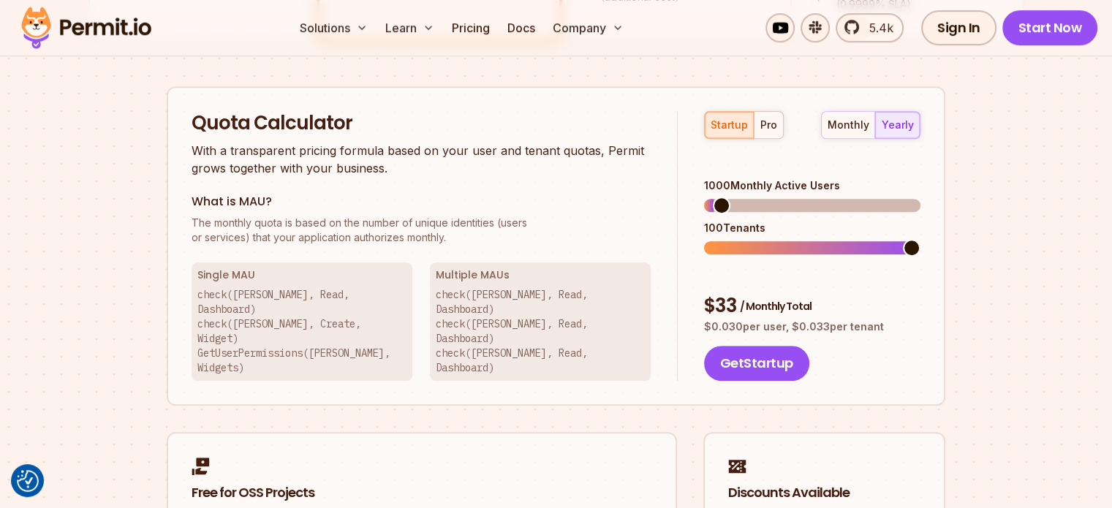
scroll to position [877, 0]
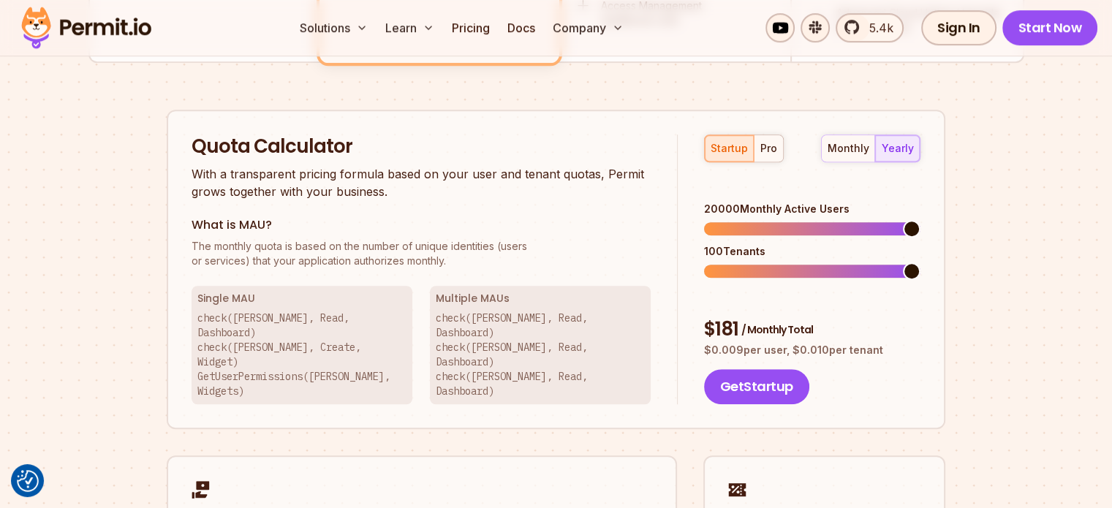
click at [920, 220] on span at bounding box center [912, 229] width 18 height 18
click at [920, 262] on span at bounding box center [912, 271] width 18 height 18
click at [770, 146] on div "pro" at bounding box center [768, 148] width 17 height 15
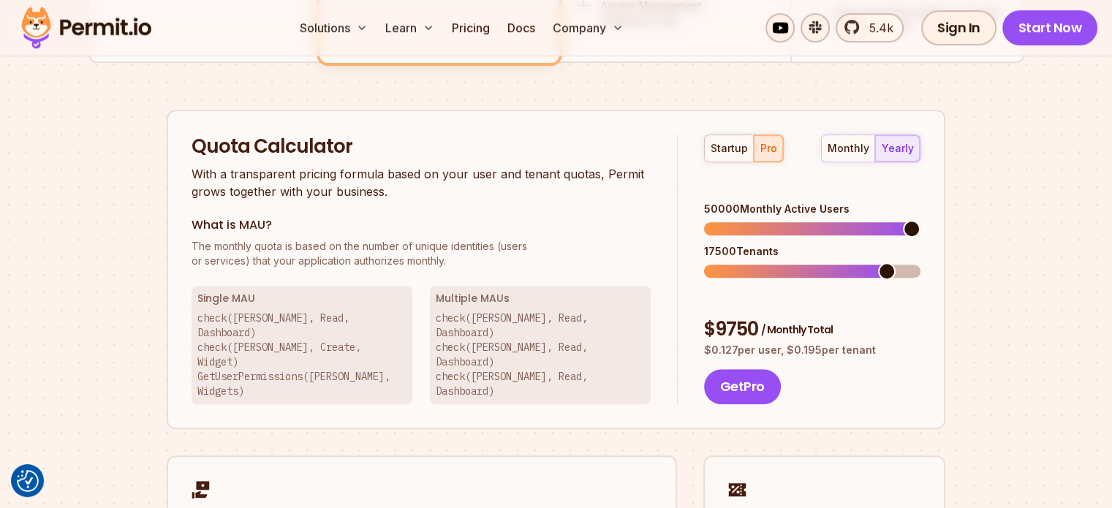
click at [920, 220] on span at bounding box center [912, 229] width 18 height 18
click at [920, 262] on span at bounding box center [912, 271] width 18 height 18
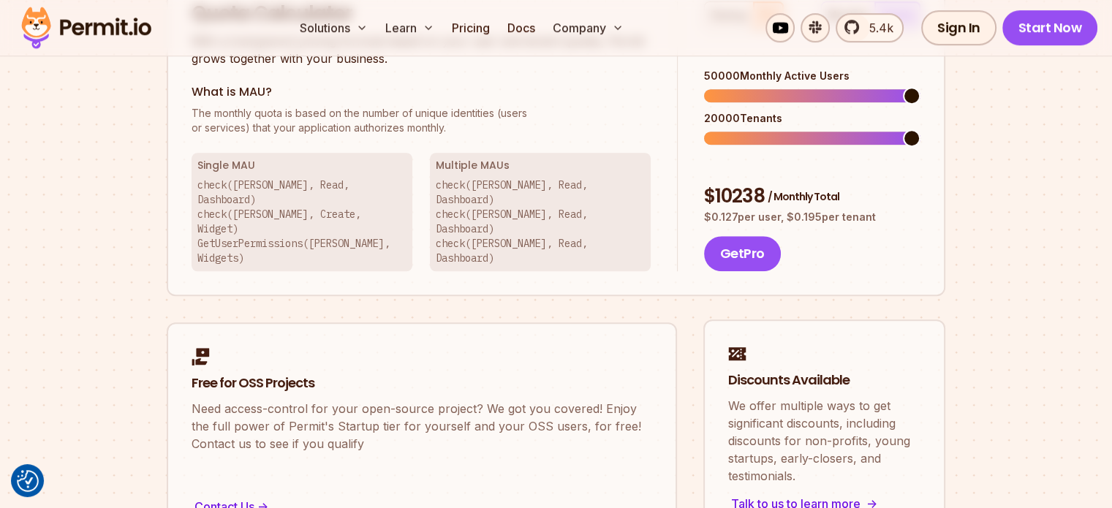
scroll to position [1170, 0]
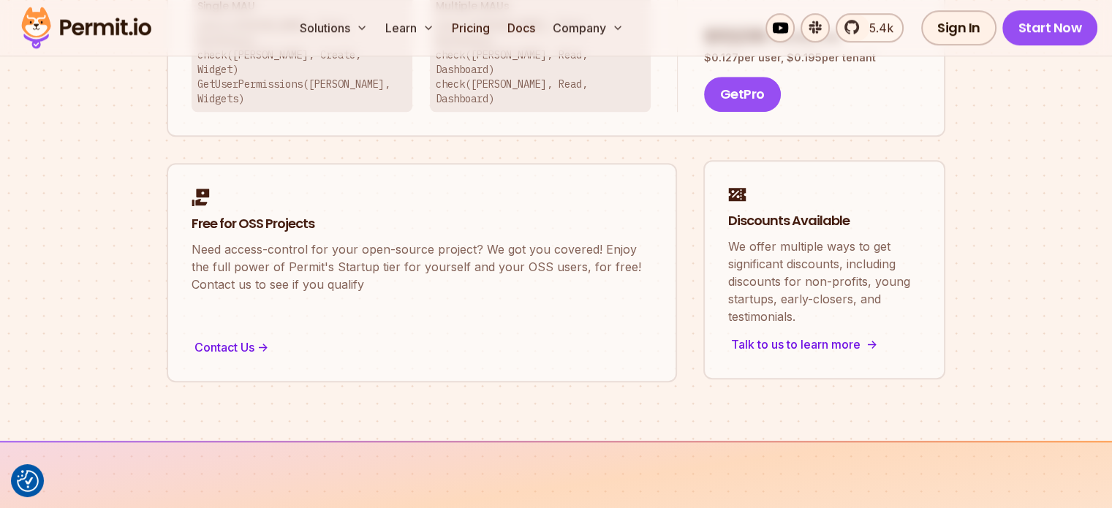
click at [829, 334] on div "Talk to us to learn more ->" at bounding box center [824, 344] width 192 height 20
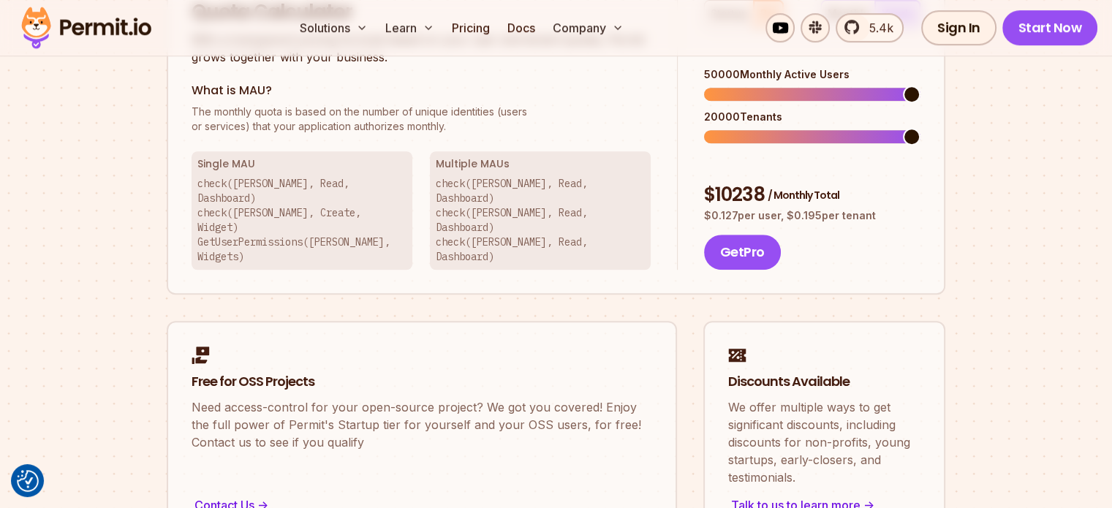
scroll to position [897, 0]
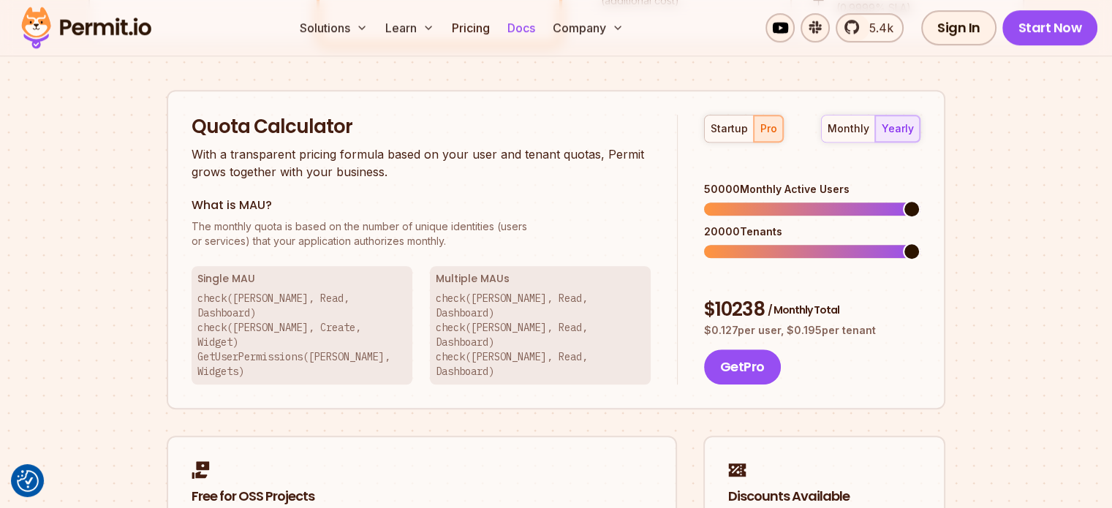
click at [541, 29] on link "Docs" at bounding box center [521, 27] width 39 height 29
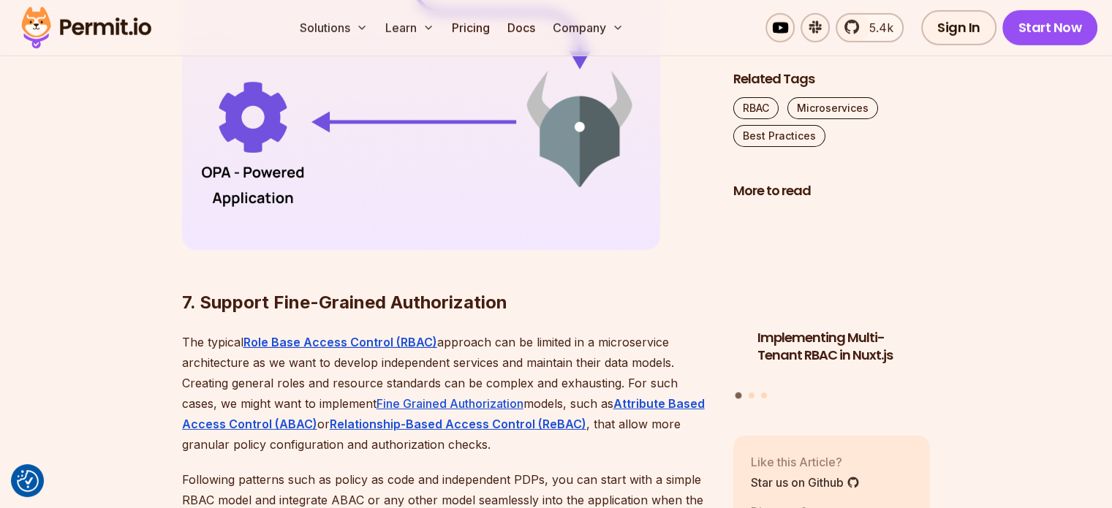
scroll to position [4752, 0]
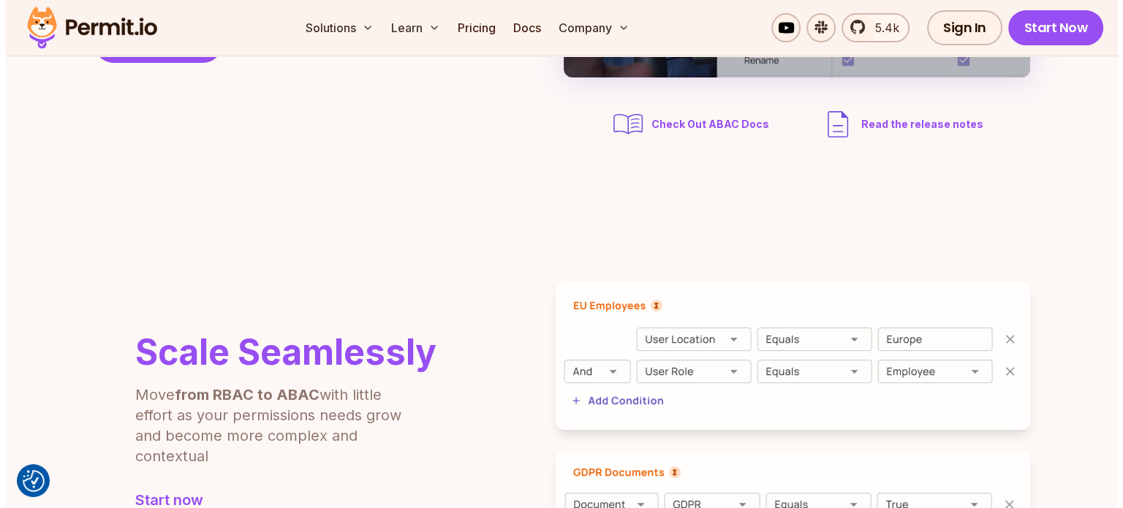
scroll to position [73, 0]
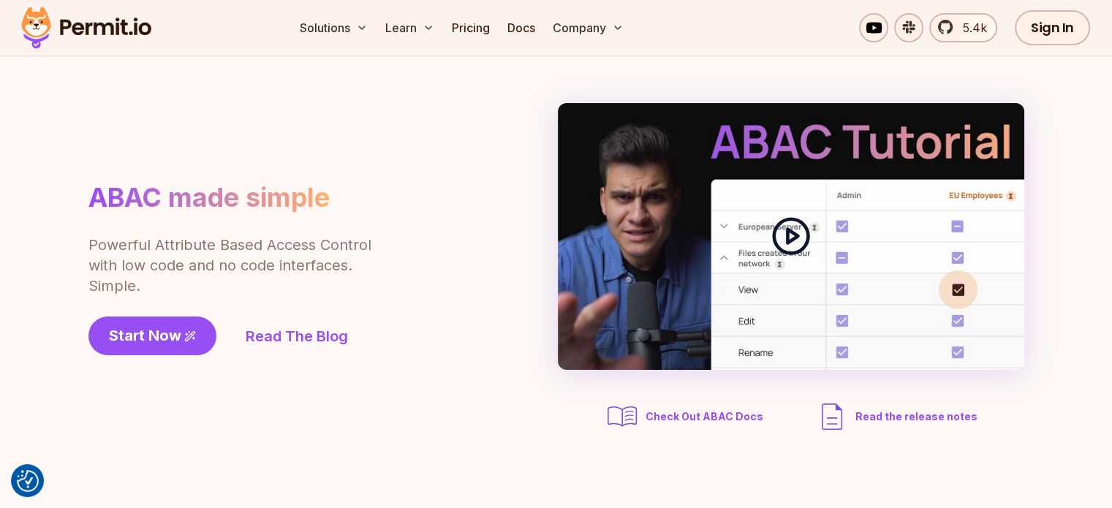
click at [783, 233] on icon at bounding box center [791, 236] width 41 height 41
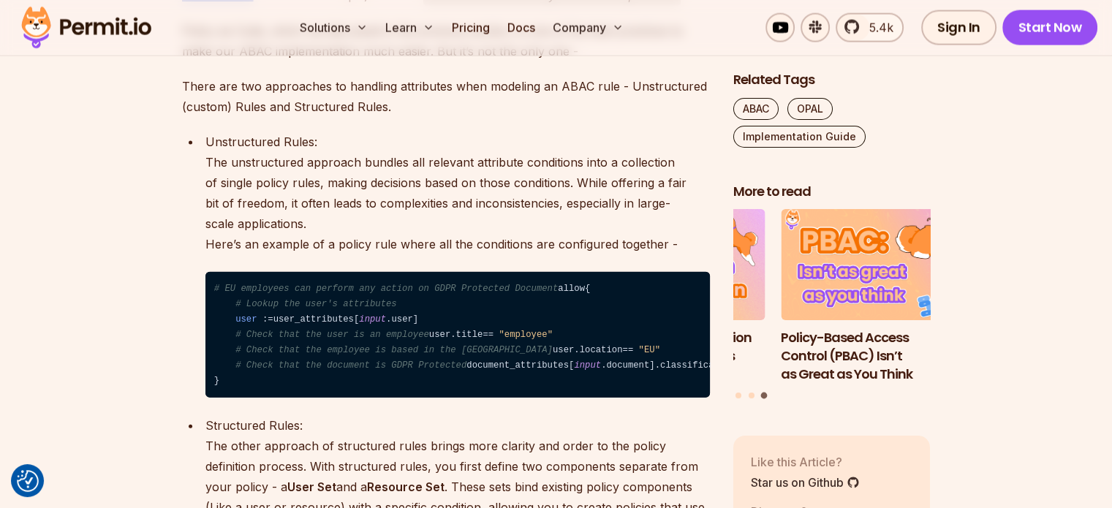
scroll to position [3290, 0]
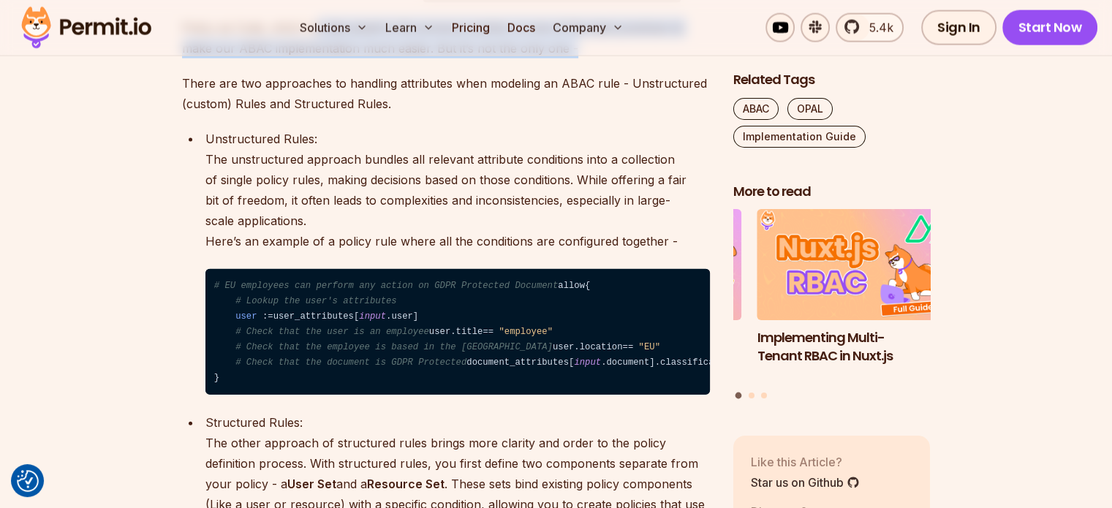
drag, startPoint x: 317, startPoint y: 260, endPoint x: 583, endPoint y: 289, distance: 267.0
click at [583, 58] on p "Policy as Code, which we discussed in the previous section, is one of the best …" at bounding box center [446, 38] width 528 height 41
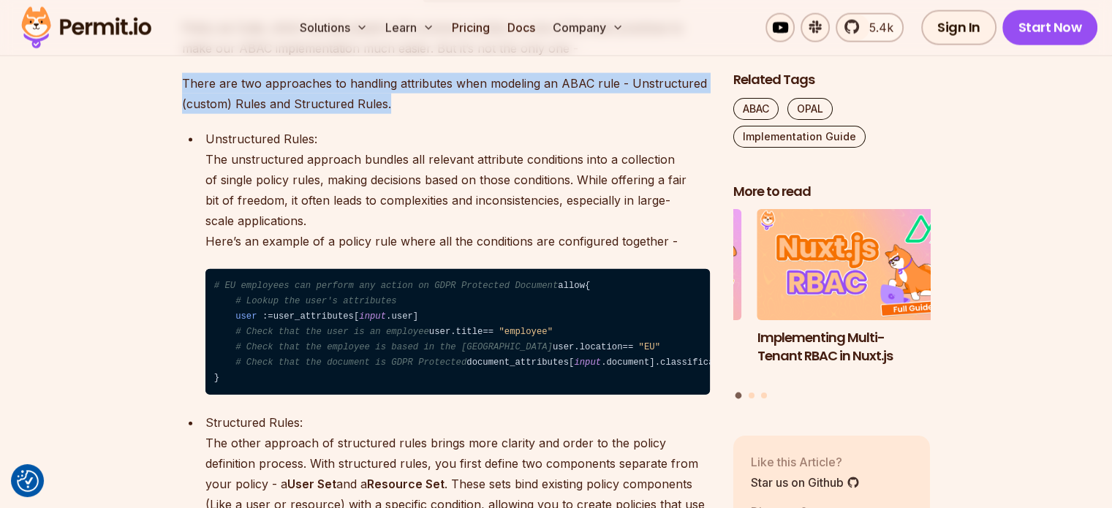
drag, startPoint x: 425, startPoint y: 338, endPoint x: 176, endPoint y: 306, distance: 251.4
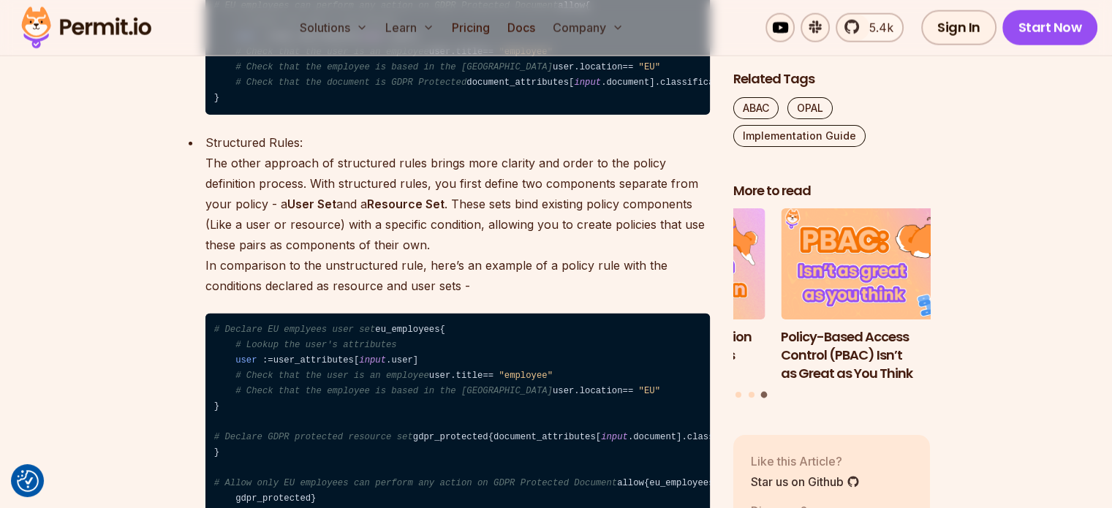
scroll to position [3582, 0]
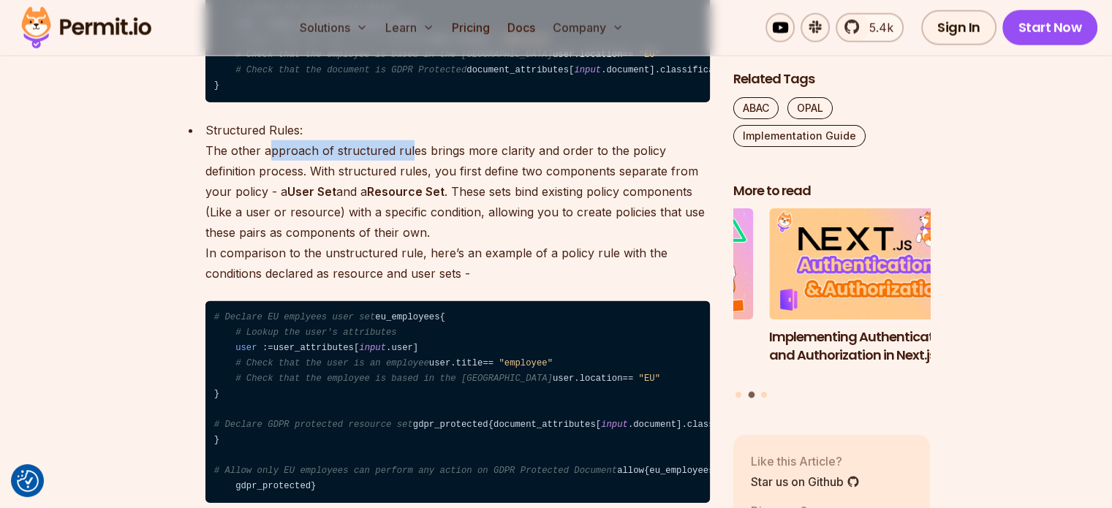
drag, startPoint x: 272, startPoint y: 453, endPoint x: 406, endPoint y: 455, distance: 134.5
click at [406, 284] on p "Structured Rules: The other approach of structured rules brings more clarity an…" at bounding box center [457, 202] width 504 height 164
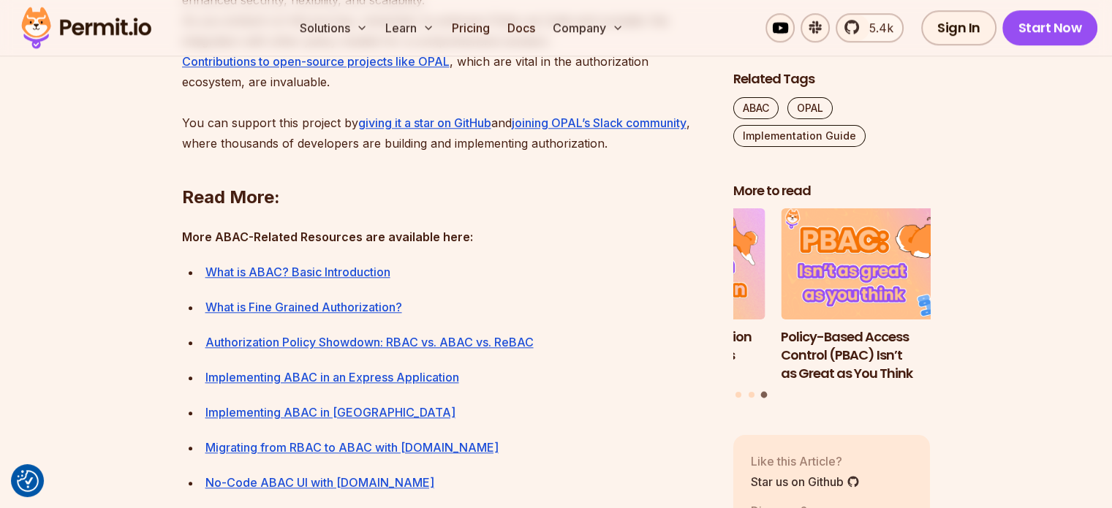
scroll to position [6945, 0]
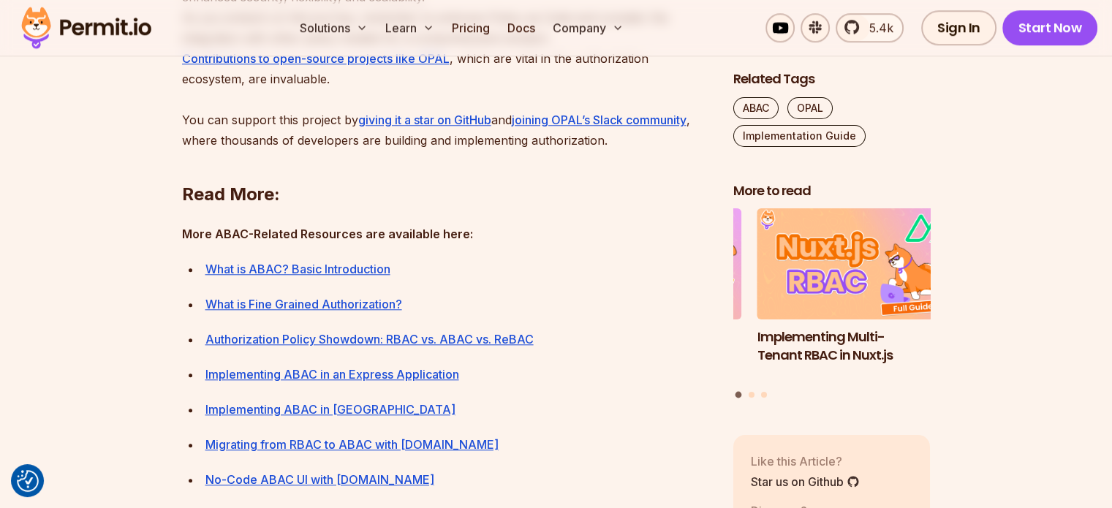
drag, startPoint x: 395, startPoint y: 367, endPoint x: 363, endPoint y: 379, distance: 35.2
click at [363, 151] on p "Implementing ABAC is a journey towards more dynamic and context-aware access co…" at bounding box center [446, 48] width 528 height 205
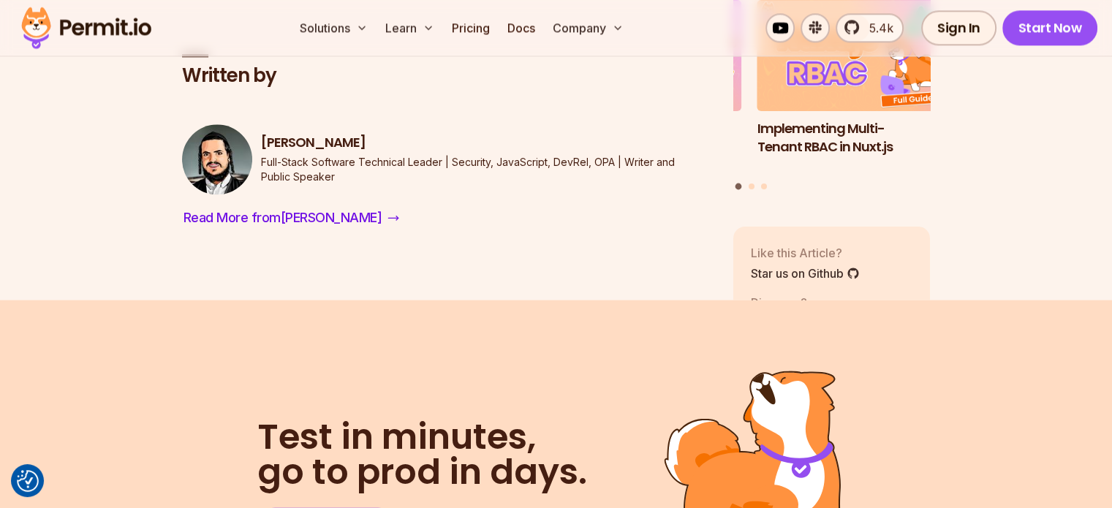
scroll to position [7603, 0]
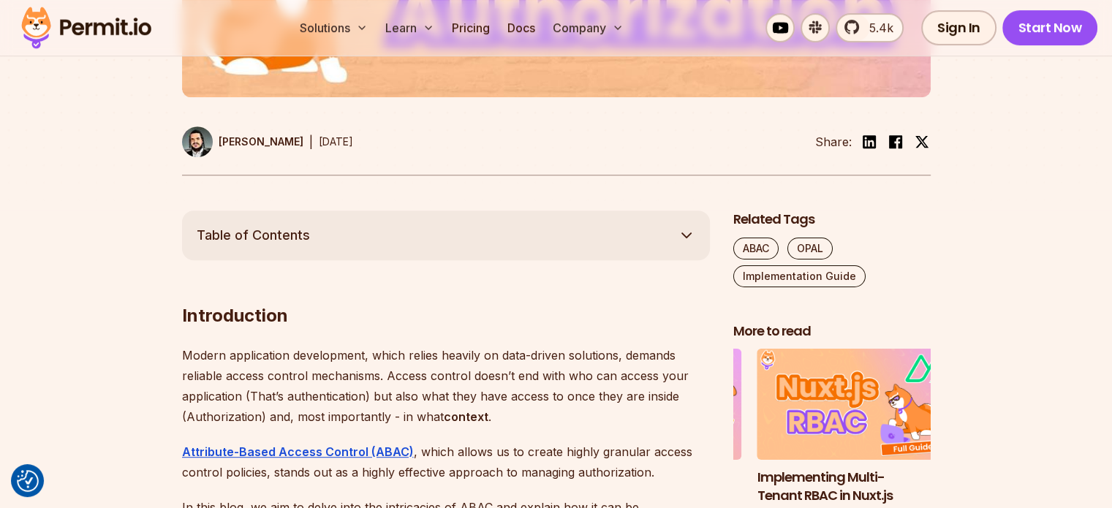
scroll to position [731, 0]
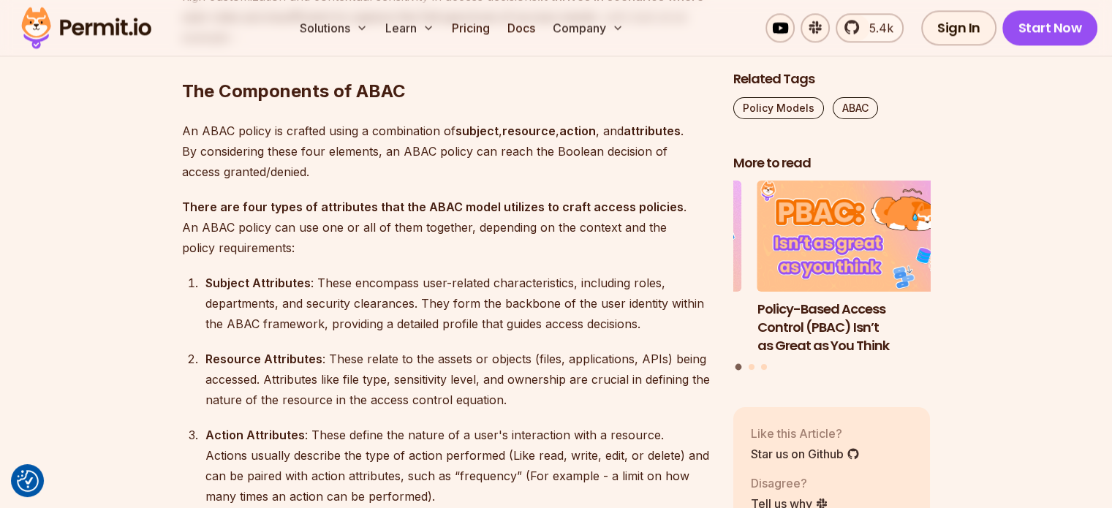
scroll to position [1974, 0]
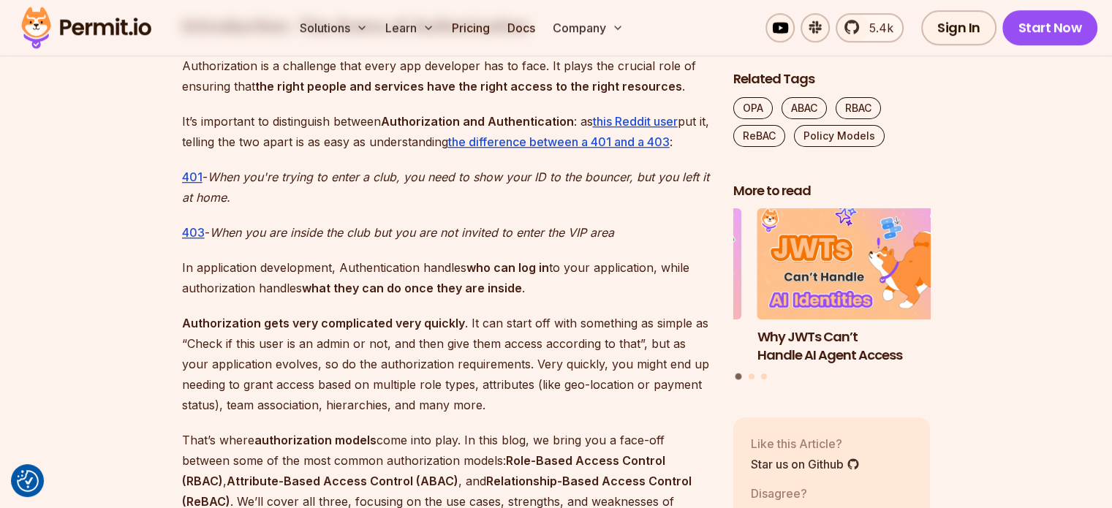
scroll to position [950, 0]
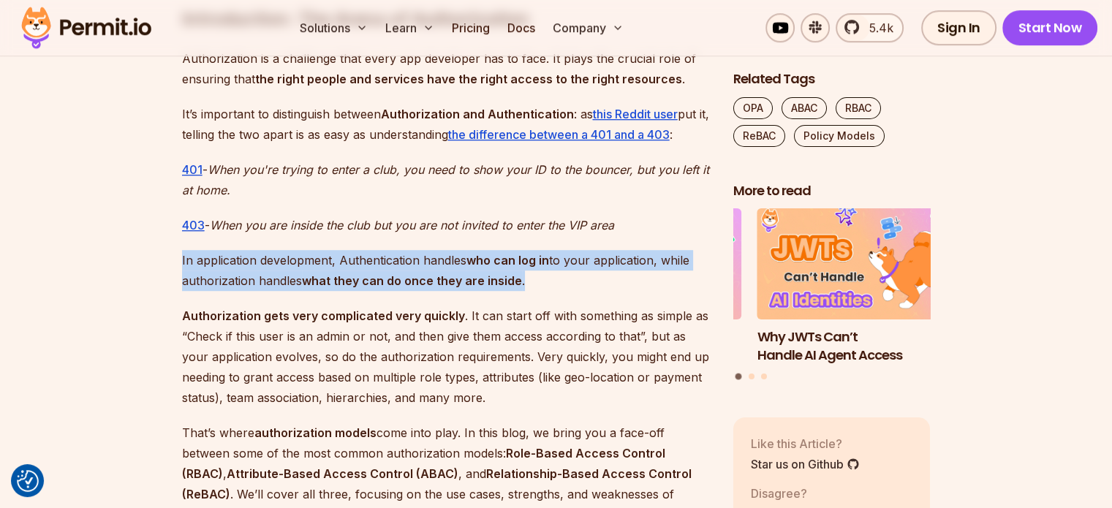
drag, startPoint x: 171, startPoint y: 259, endPoint x: 531, endPoint y: 281, distance: 361.1
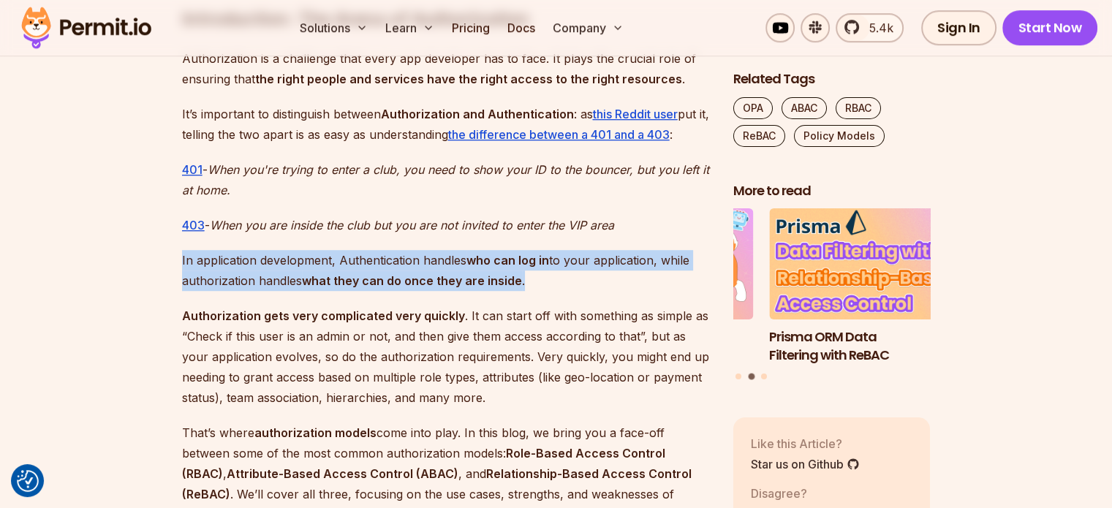
click at [531, 281] on p "In application development, Authentication handles who can log in to your appli…" at bounding box center [446, 270] width 528 height 41
drag, startPoint x: 531, startPoint y: 281, endPoint x: 176, endPoint y: 260, distance: 355.9
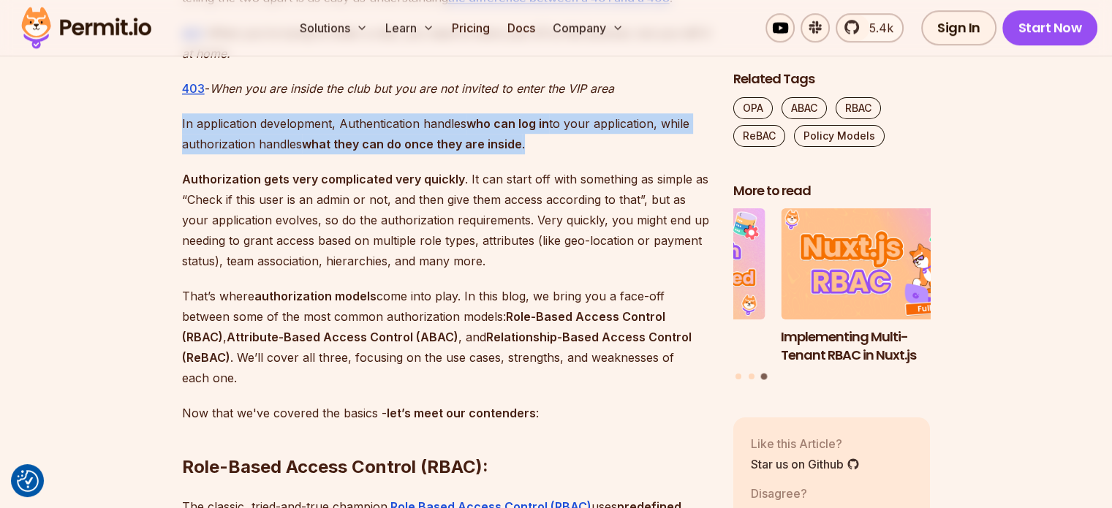
scroll to position [1097, 0]
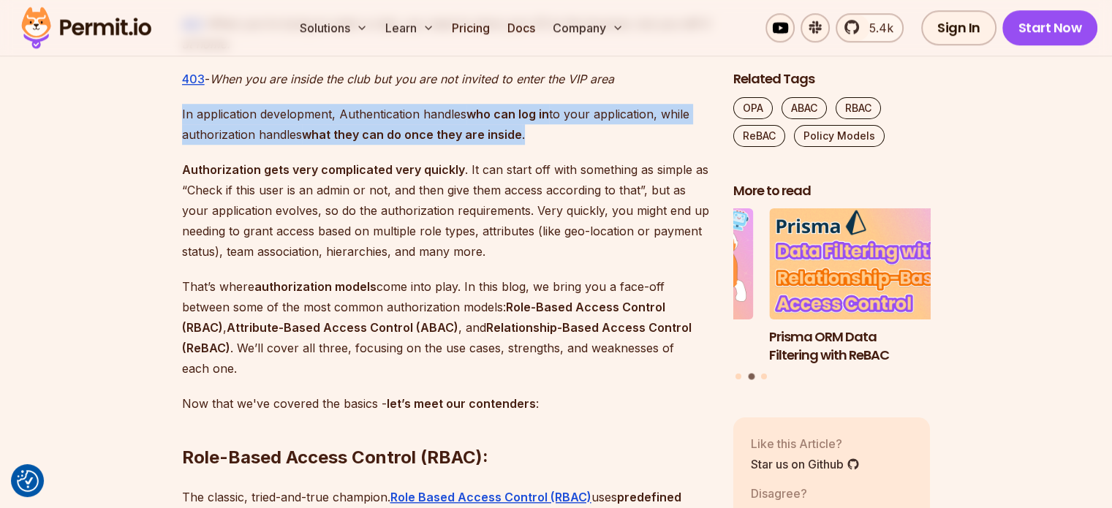
drag, startPoint x: 301, startPoint y: 208, endPoint x: 488, endPoint y: 245, distance: 190.8
click at [488, 245] on p "Authorization gets very complicated very quickly . It can start off with someth…" at bounding box center [446, 210] width 528 height 102
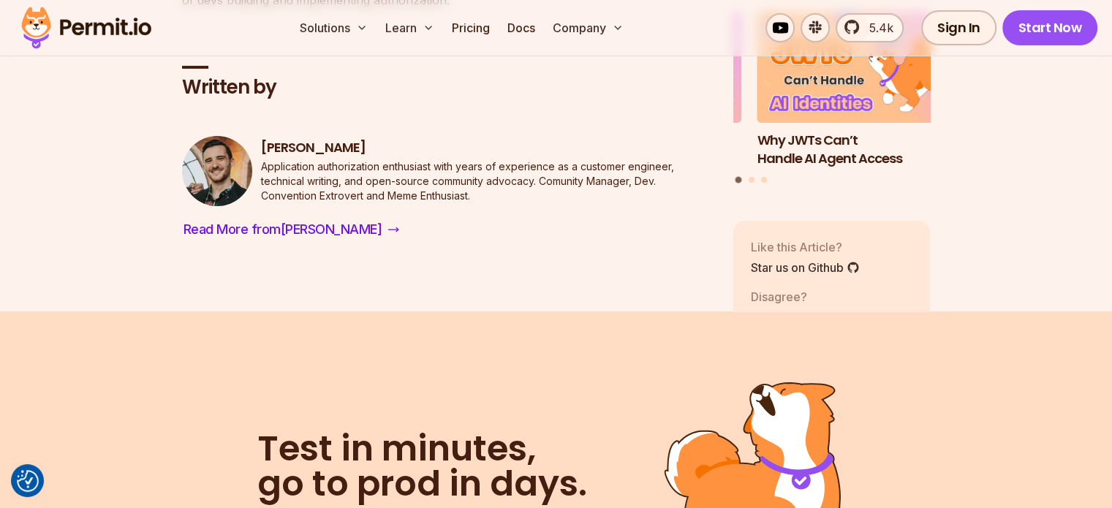
scroll to position [11404, 0]
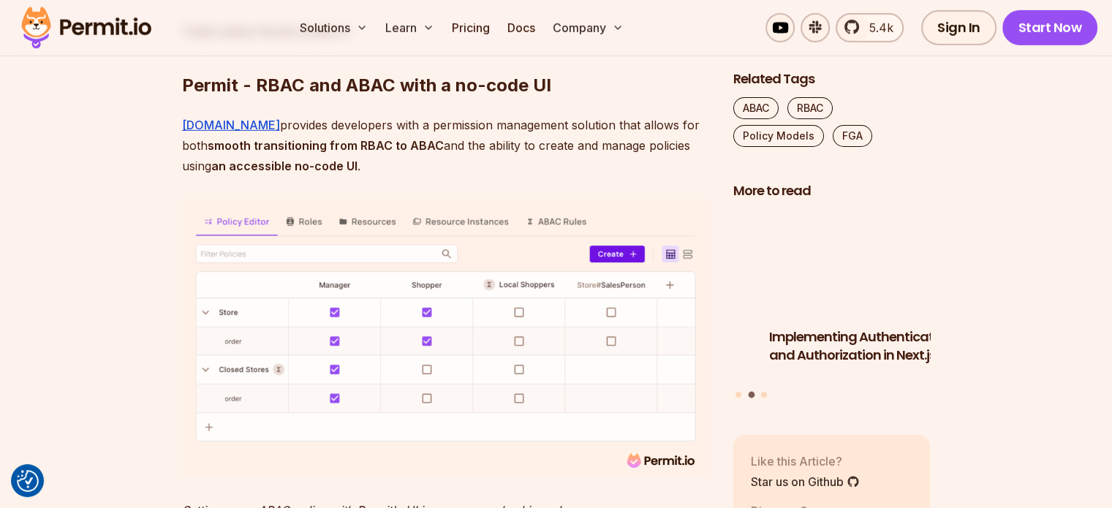
scroll to position [4606, 0]
